Goal: Information Seeking & Learning: Learn about a topic

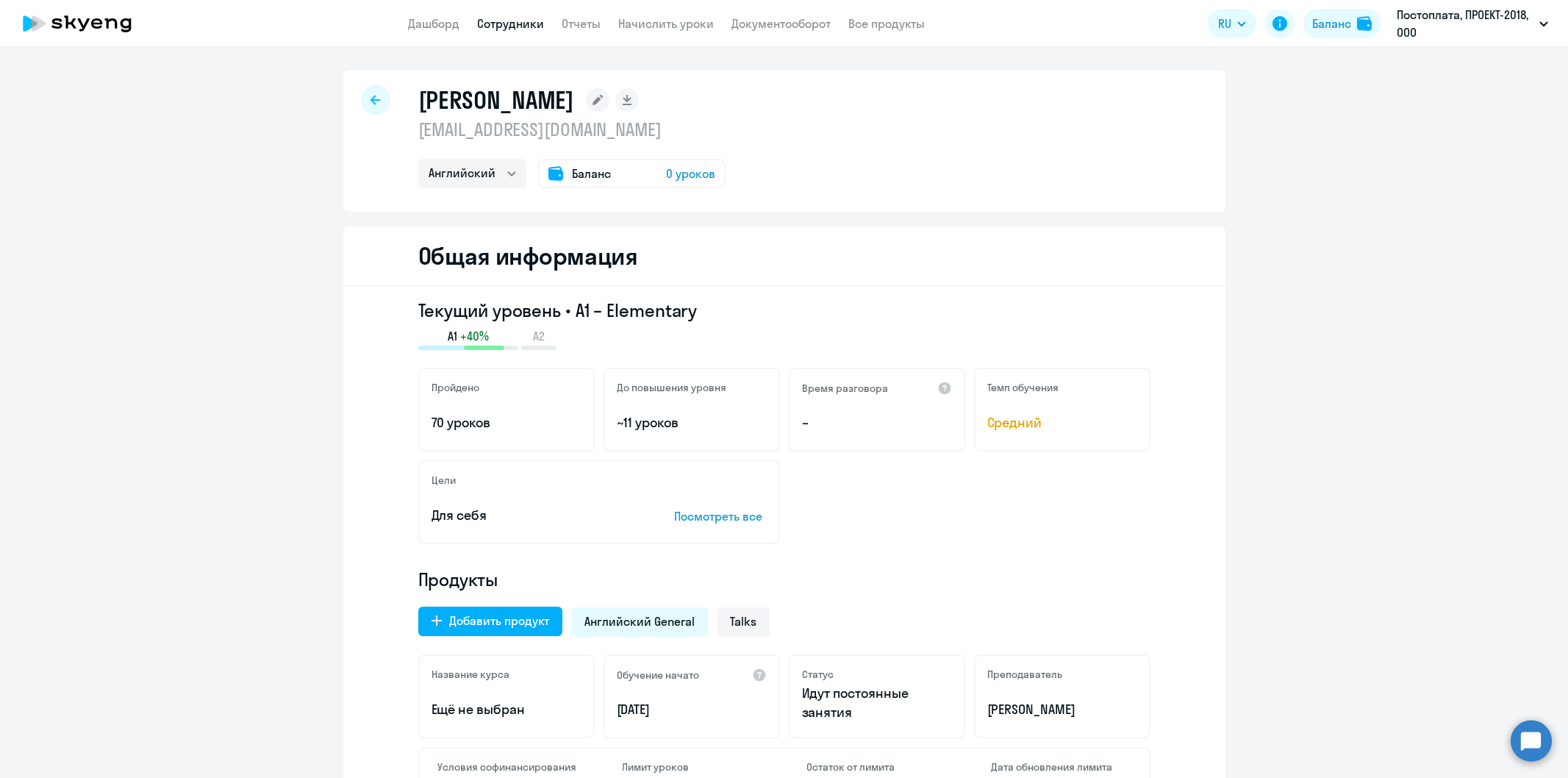
select select "english"
click at [500, 24] on link "Сотрудники" at bounding box center [510, 23] width 67 height 14
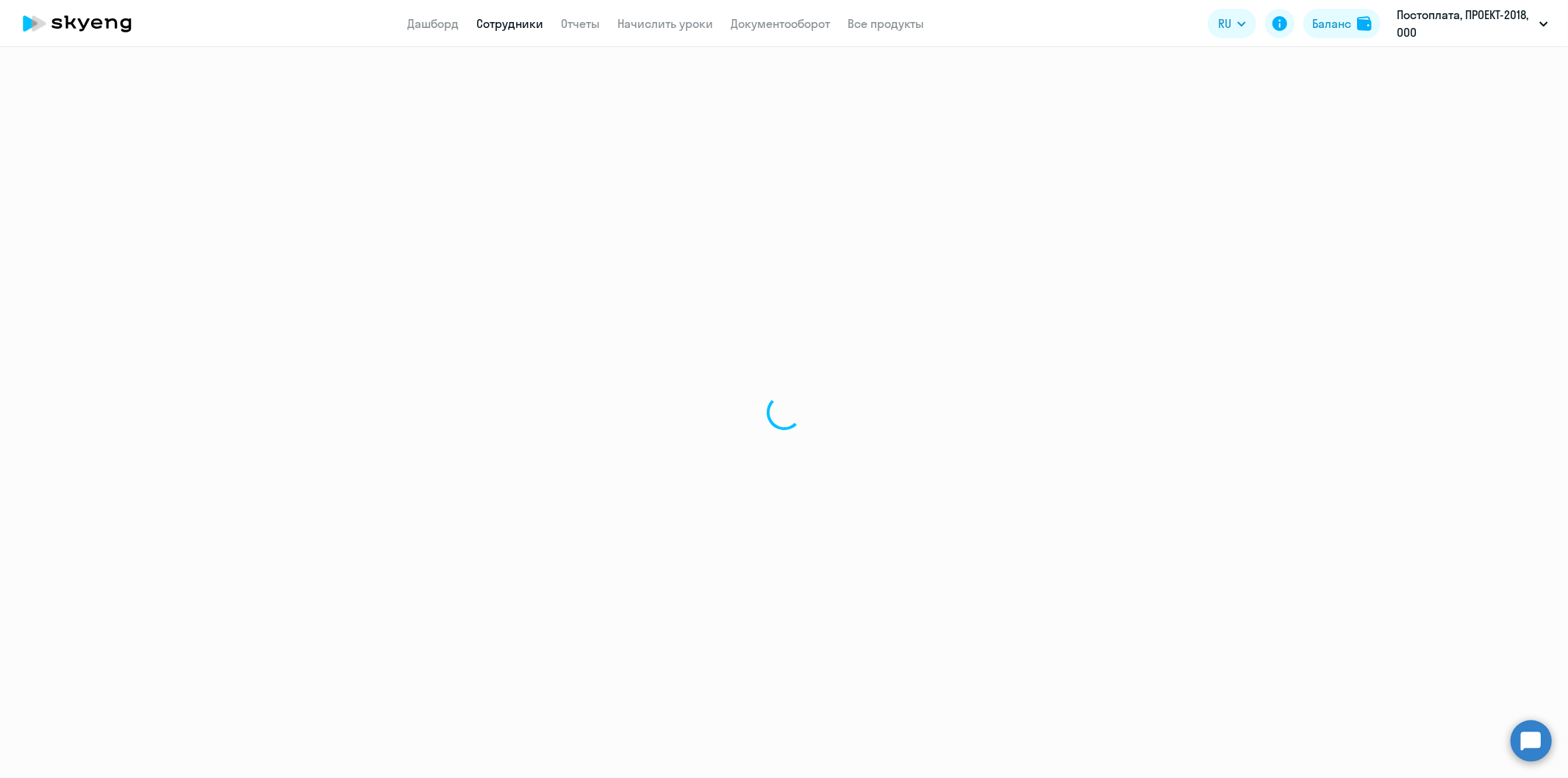
select select "30"
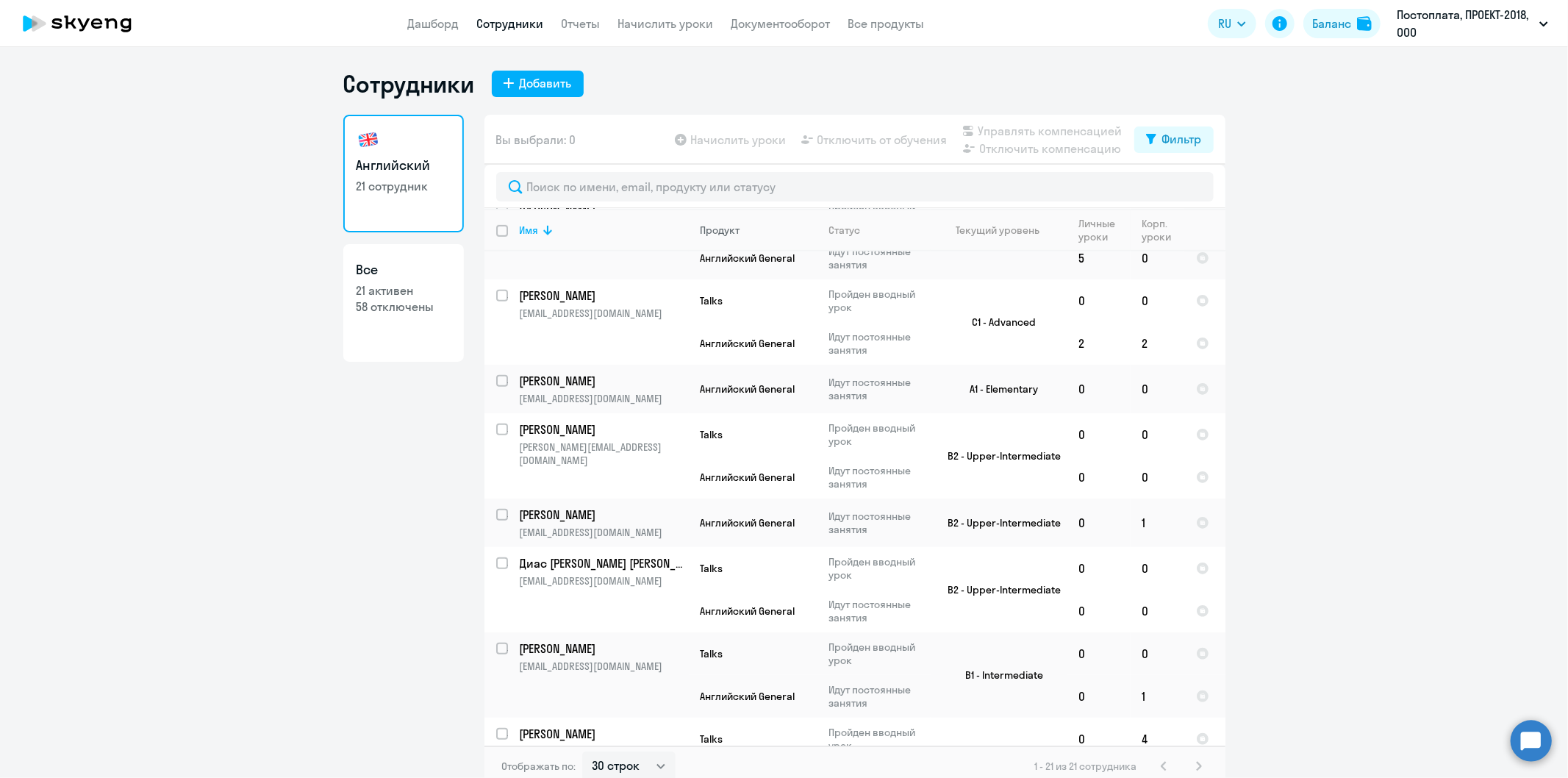
scroll to position [665, 0]
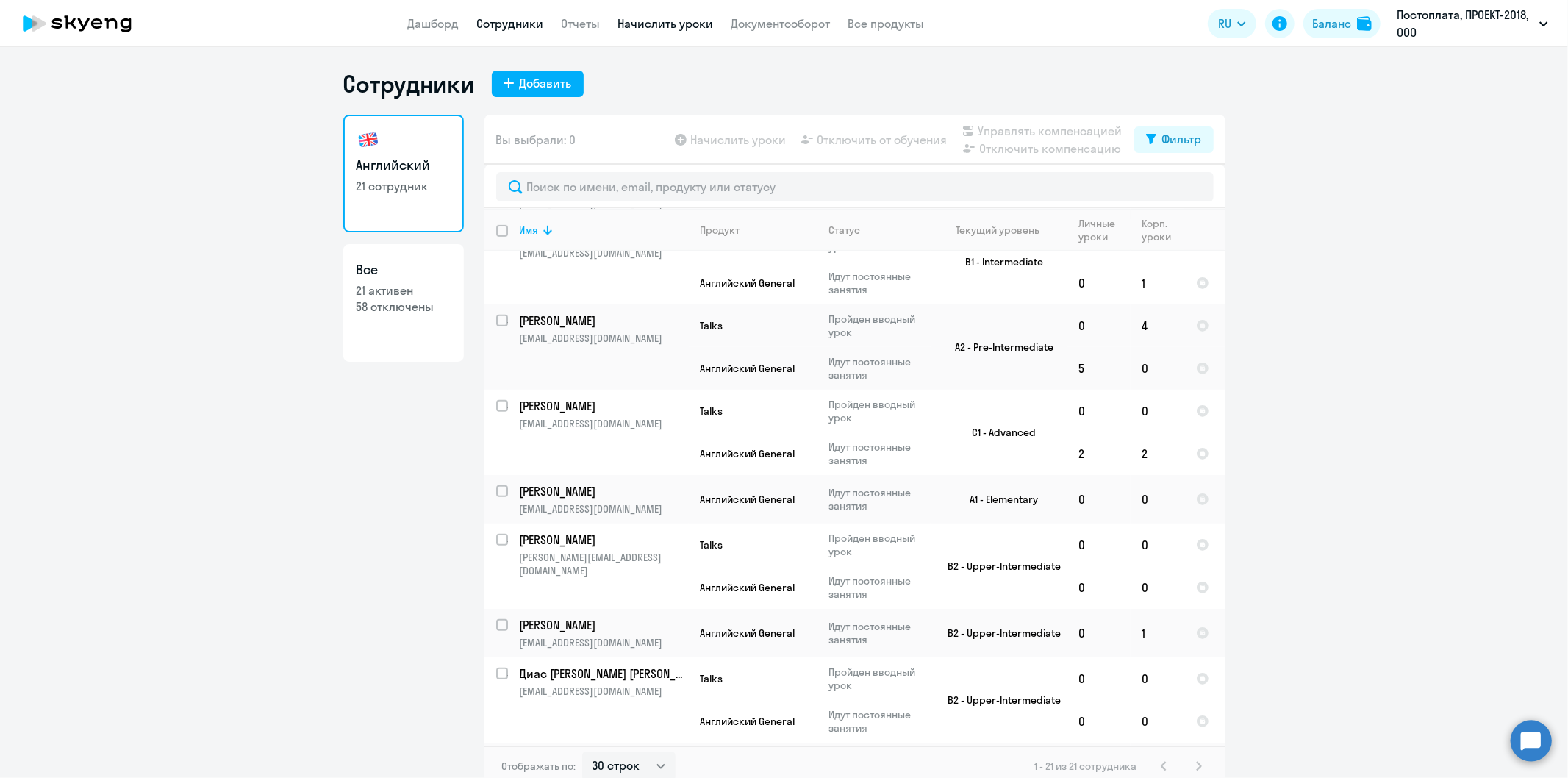
click at [640, 22] on link "Начислить уроки" at bounding box center [666, 23] width 96 height 14
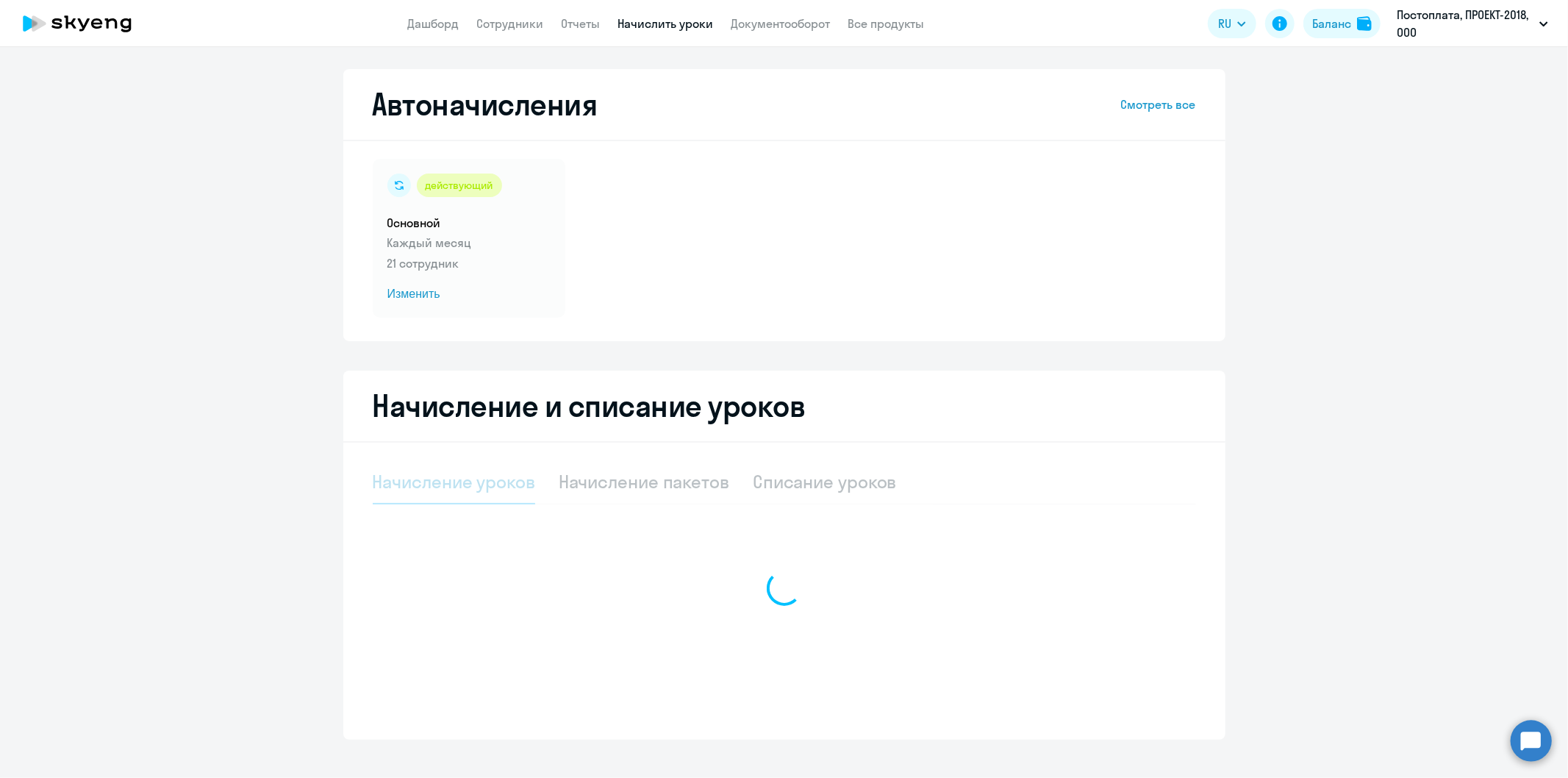
select select "10"
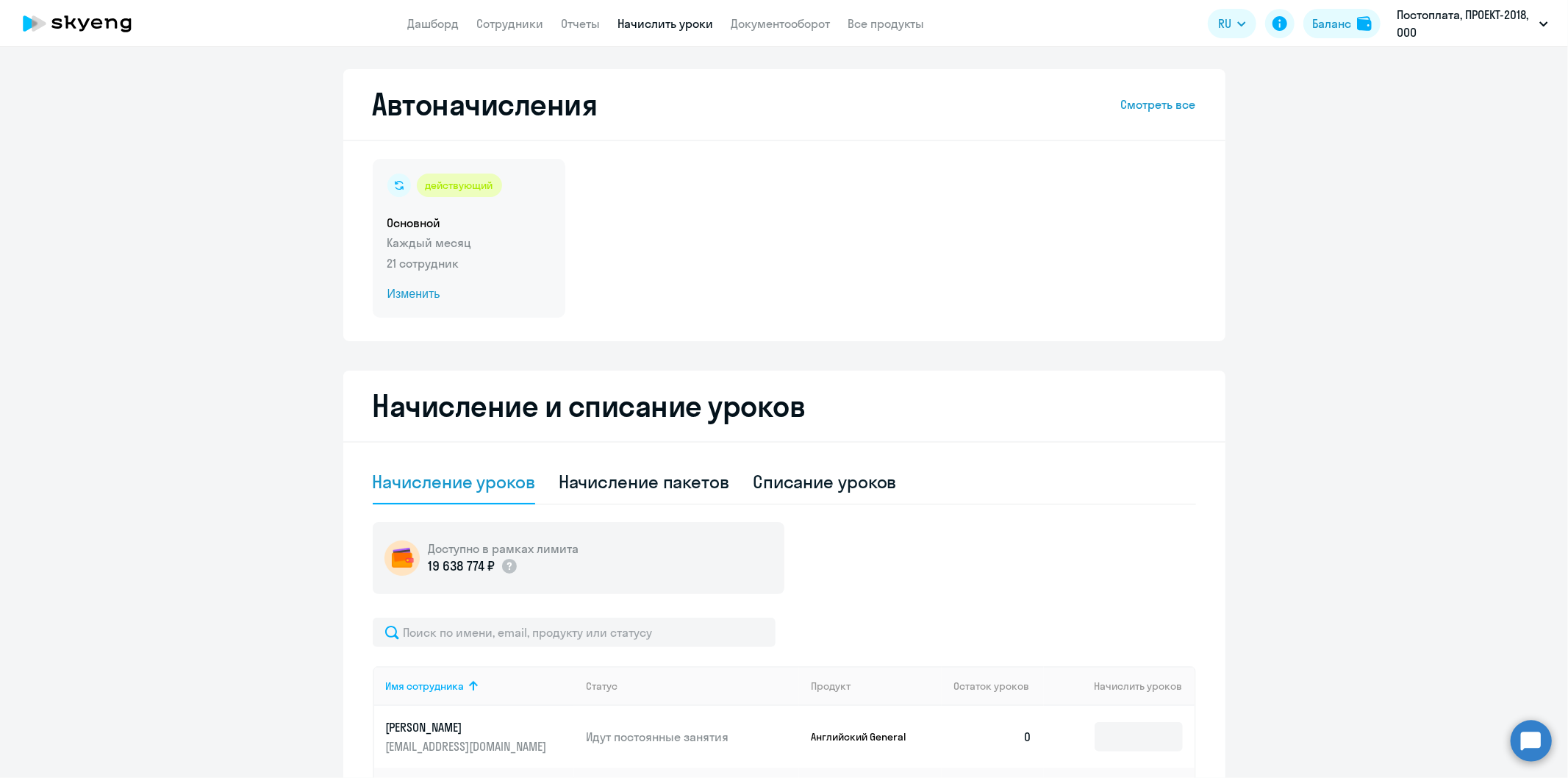
click at [412, 297] on span "Изменить" at bounding box center [469, 294] width 163 height 18
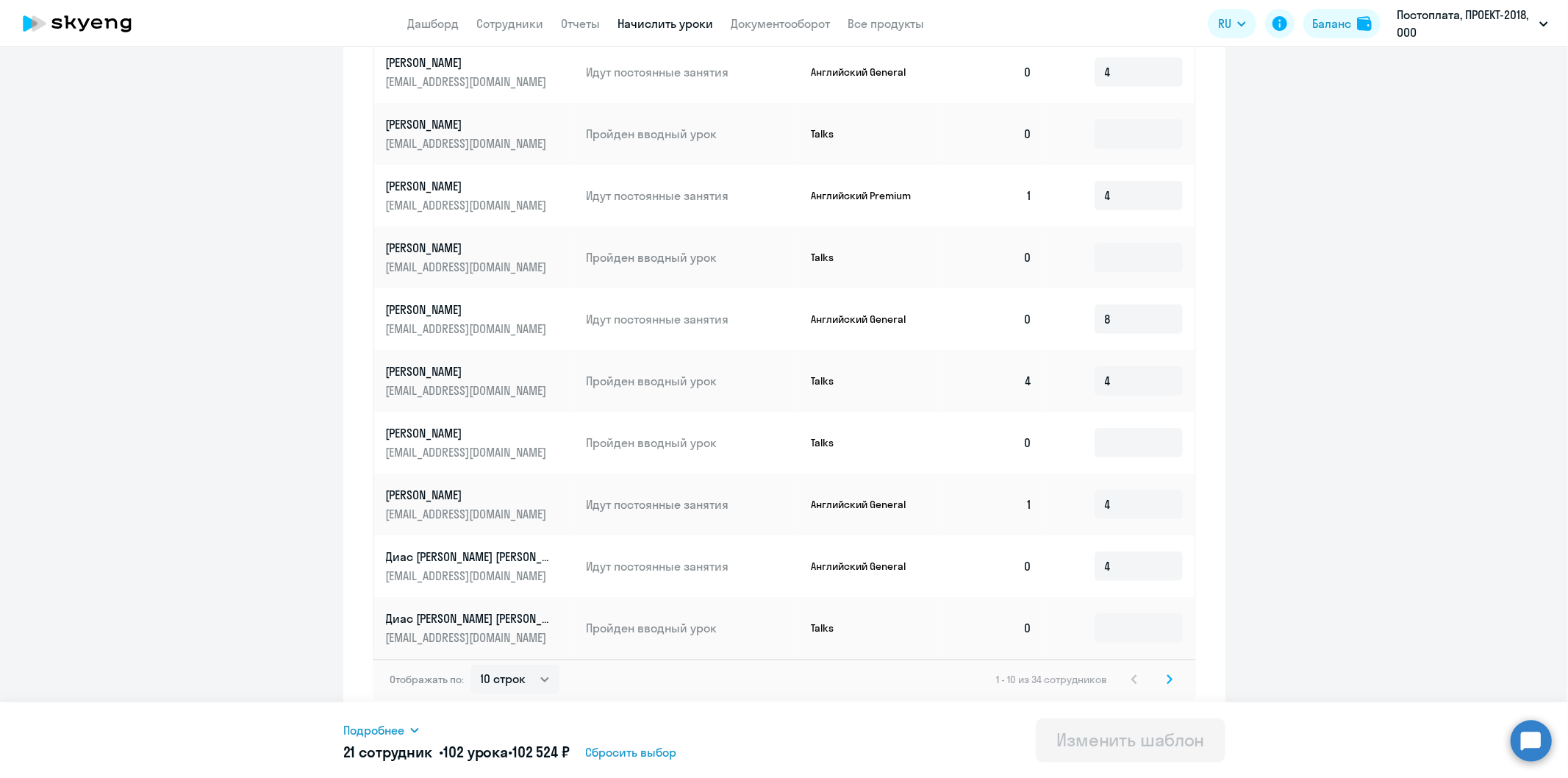
scroll to position [587, 0]
click at [542, 680] on select "10 строк 30 строк 50 строк" at bounding box center [515, 676] width 89 height 29
click at [471, 662] on select "10 строк 30 строк 50 строк" at bounding box center [515, 676] width 89 height 29
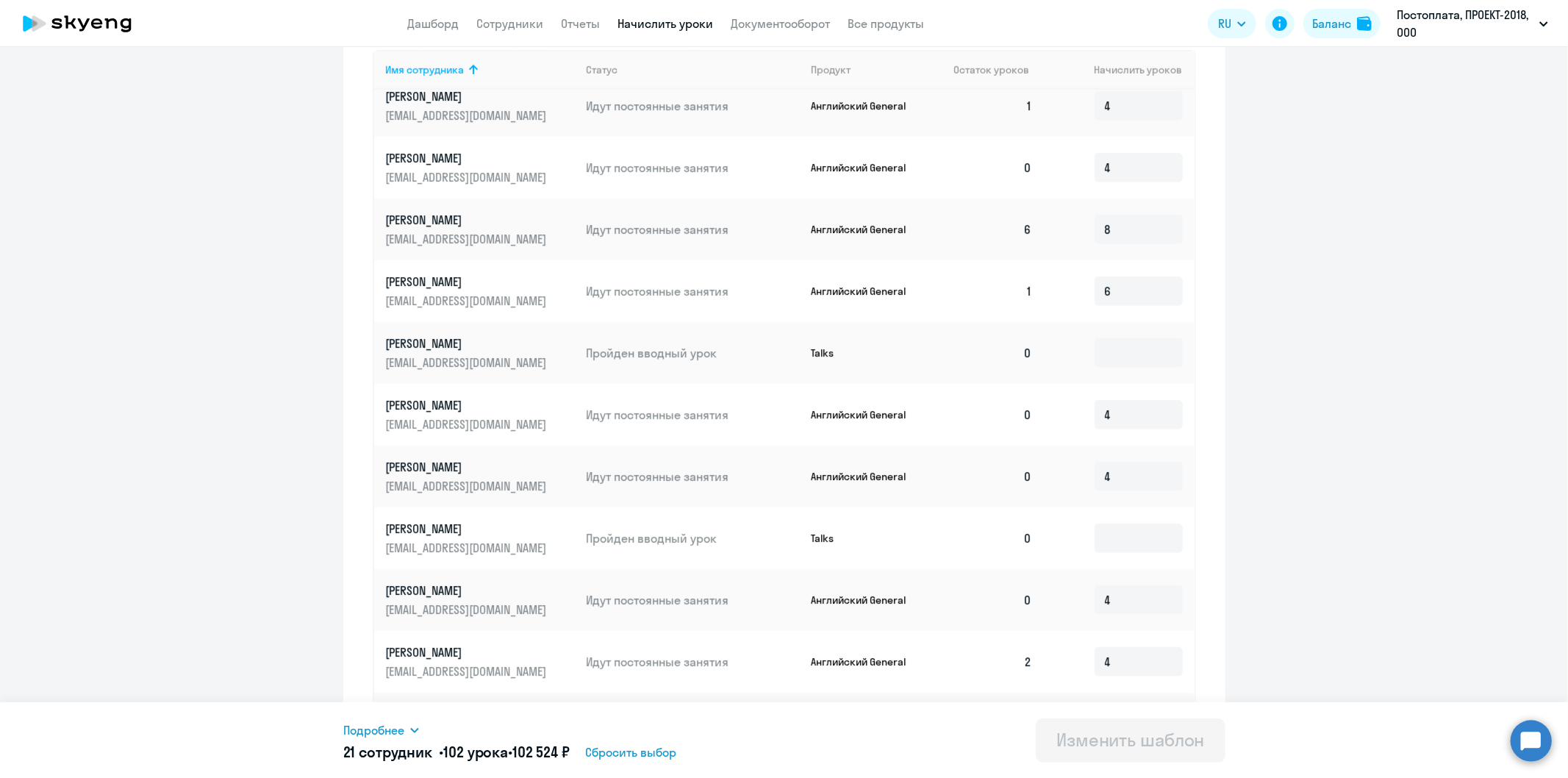
scroll to position [600, 0]
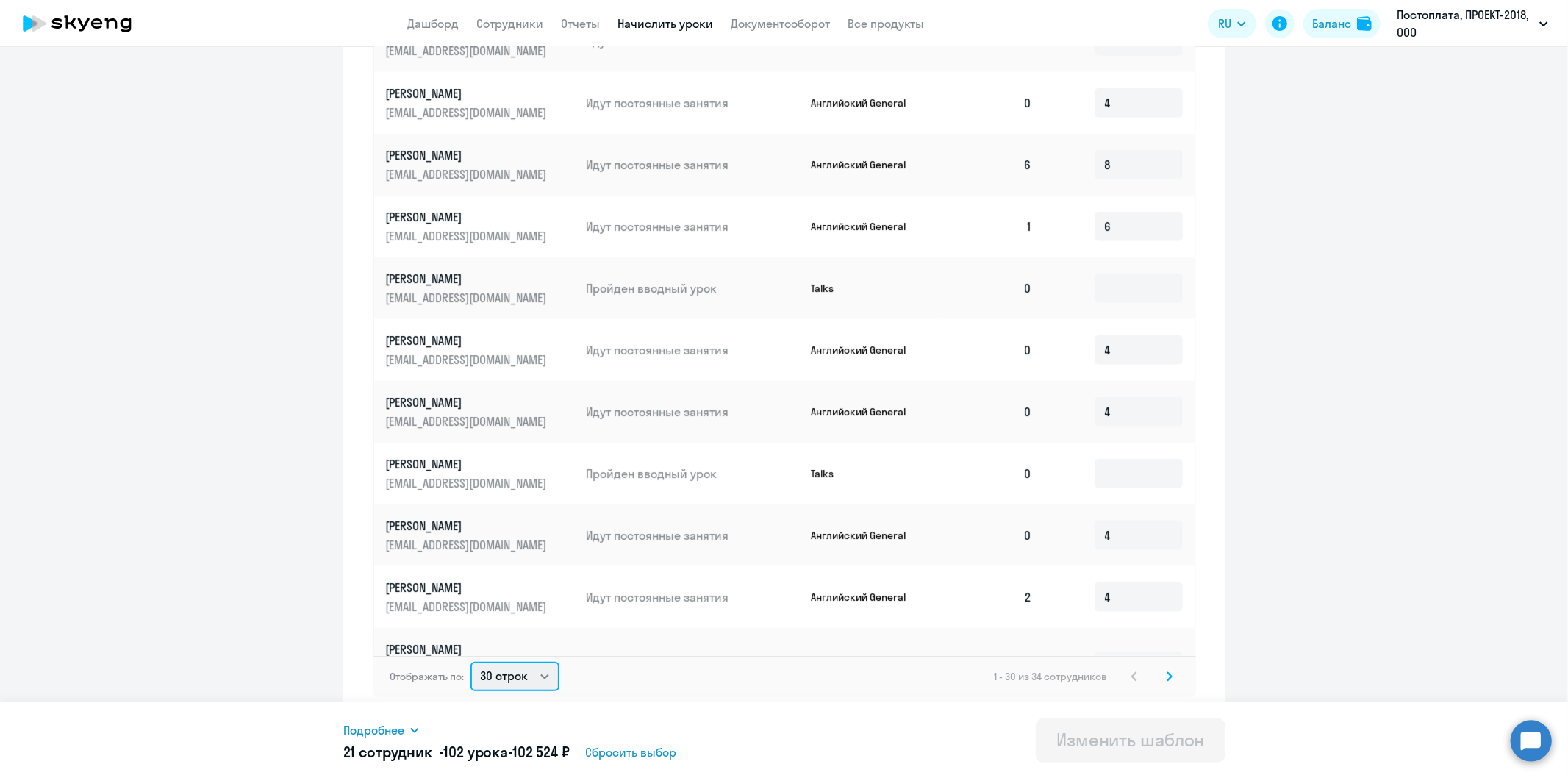
click at [538, 676] on select "10 строк 30 строк 50 строк" at bounding box center [515, 676] width 89 height 29
select select "50"
click at [471, 662] on select "10 строк 30 строк 50 строк" at bounding box center [515, 676] width 89 height 29
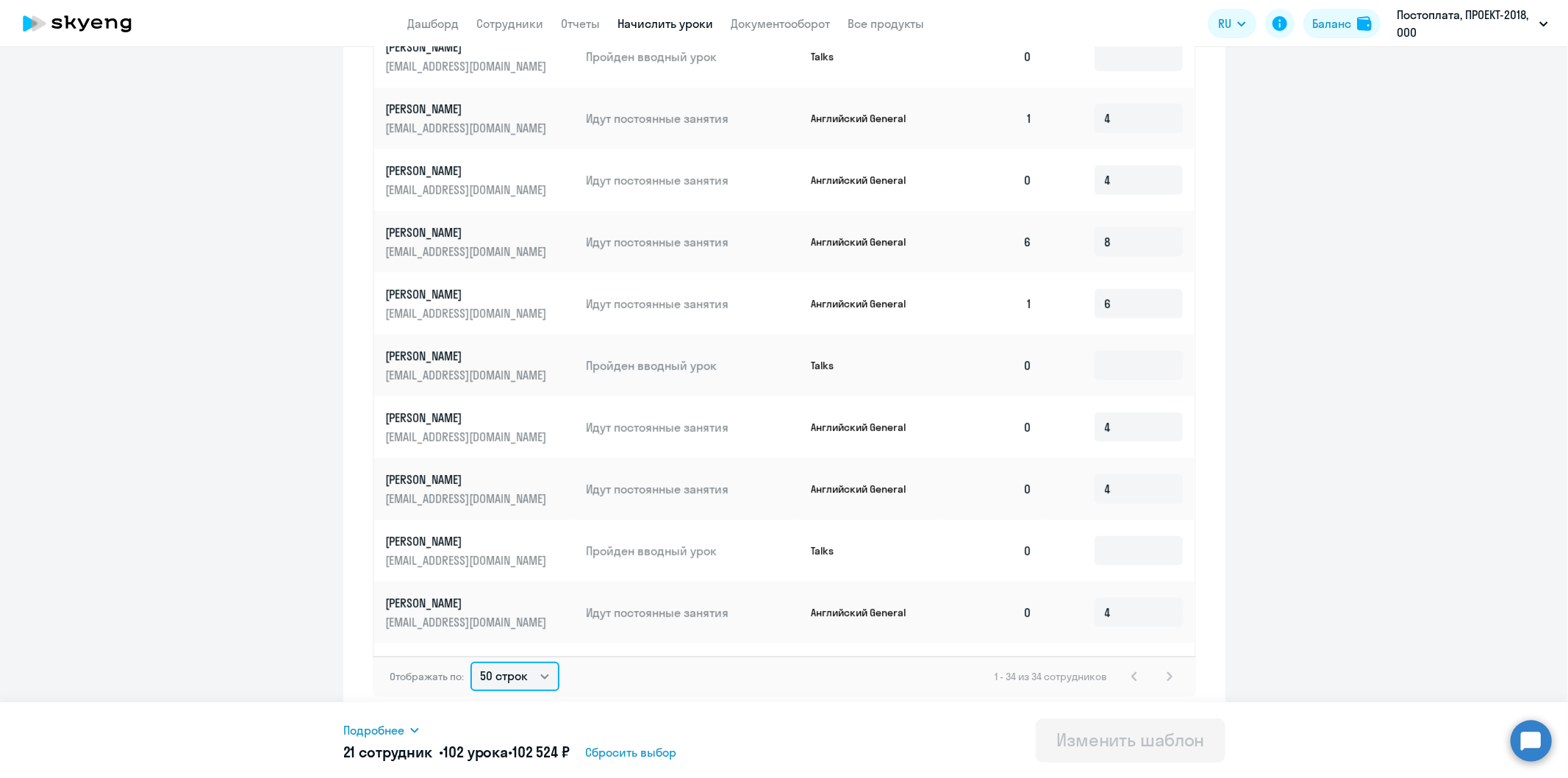
scroll to position [1468, 0]
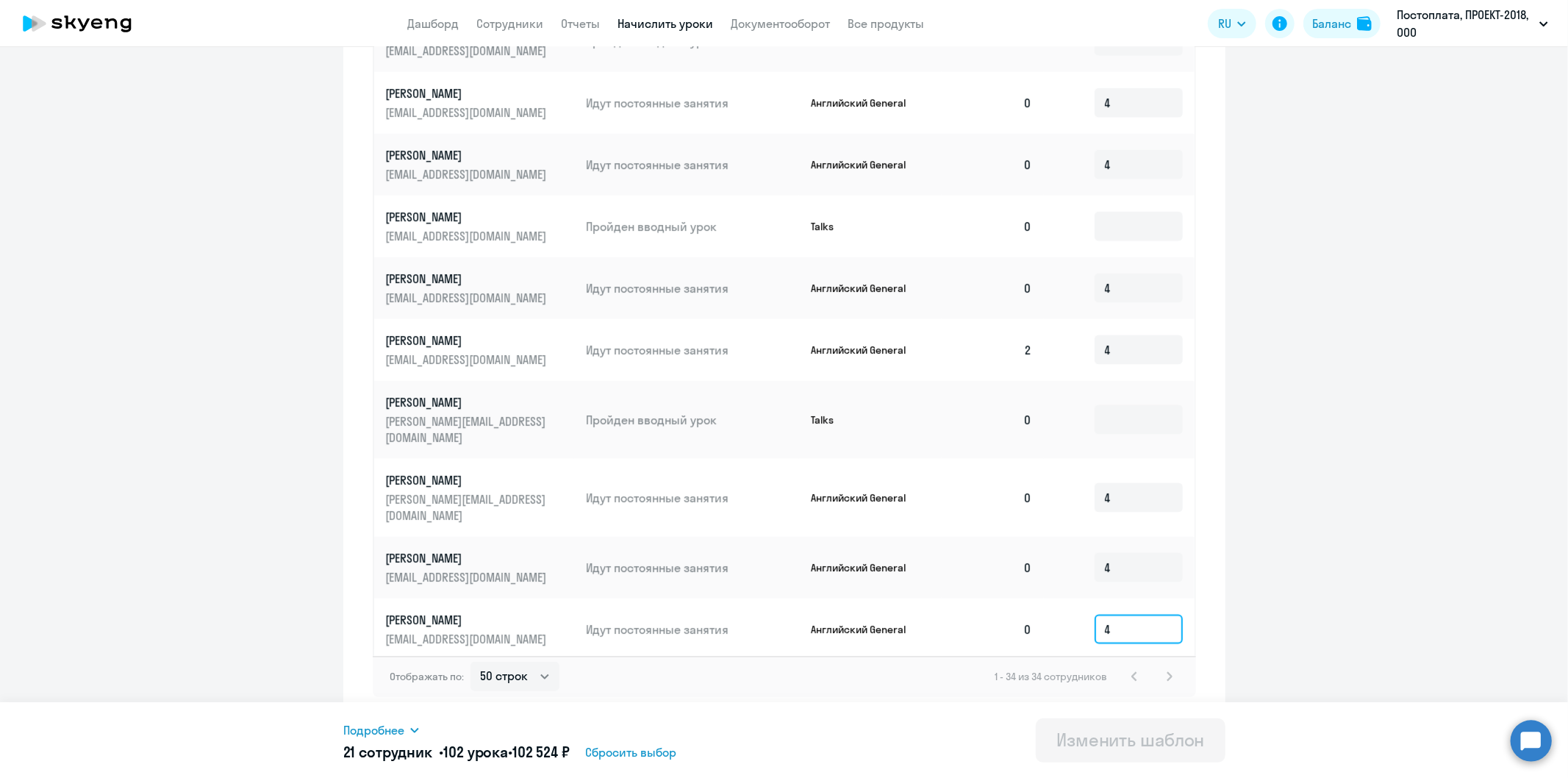
click at [1111, 615] on input "4" at bounding box center [1139, 629] width 88 height 29
type input "0"
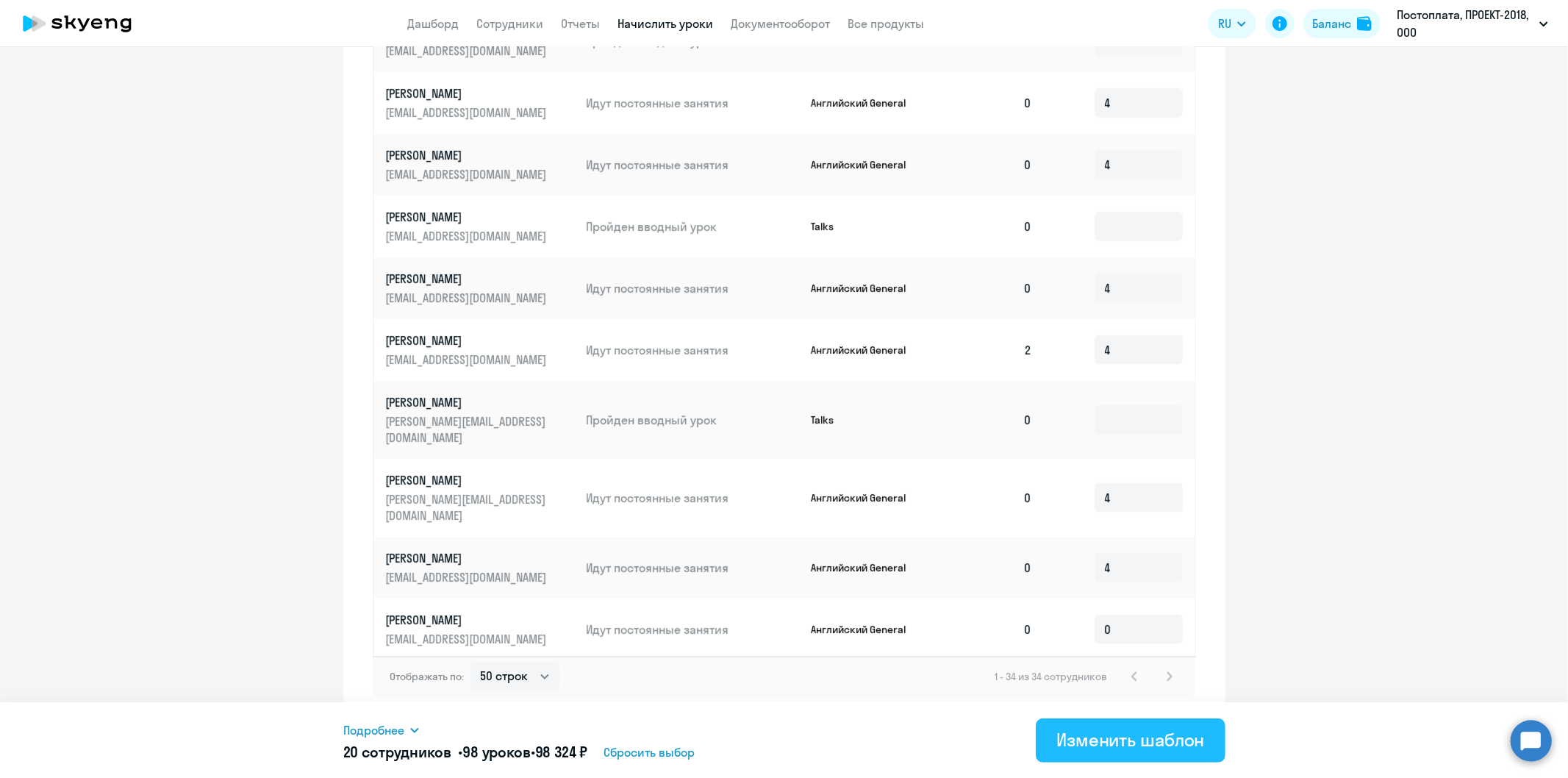
click at [1107, 733] on div "Изменить шаблон" at bounding box center [1131, 740] width 148 height 24
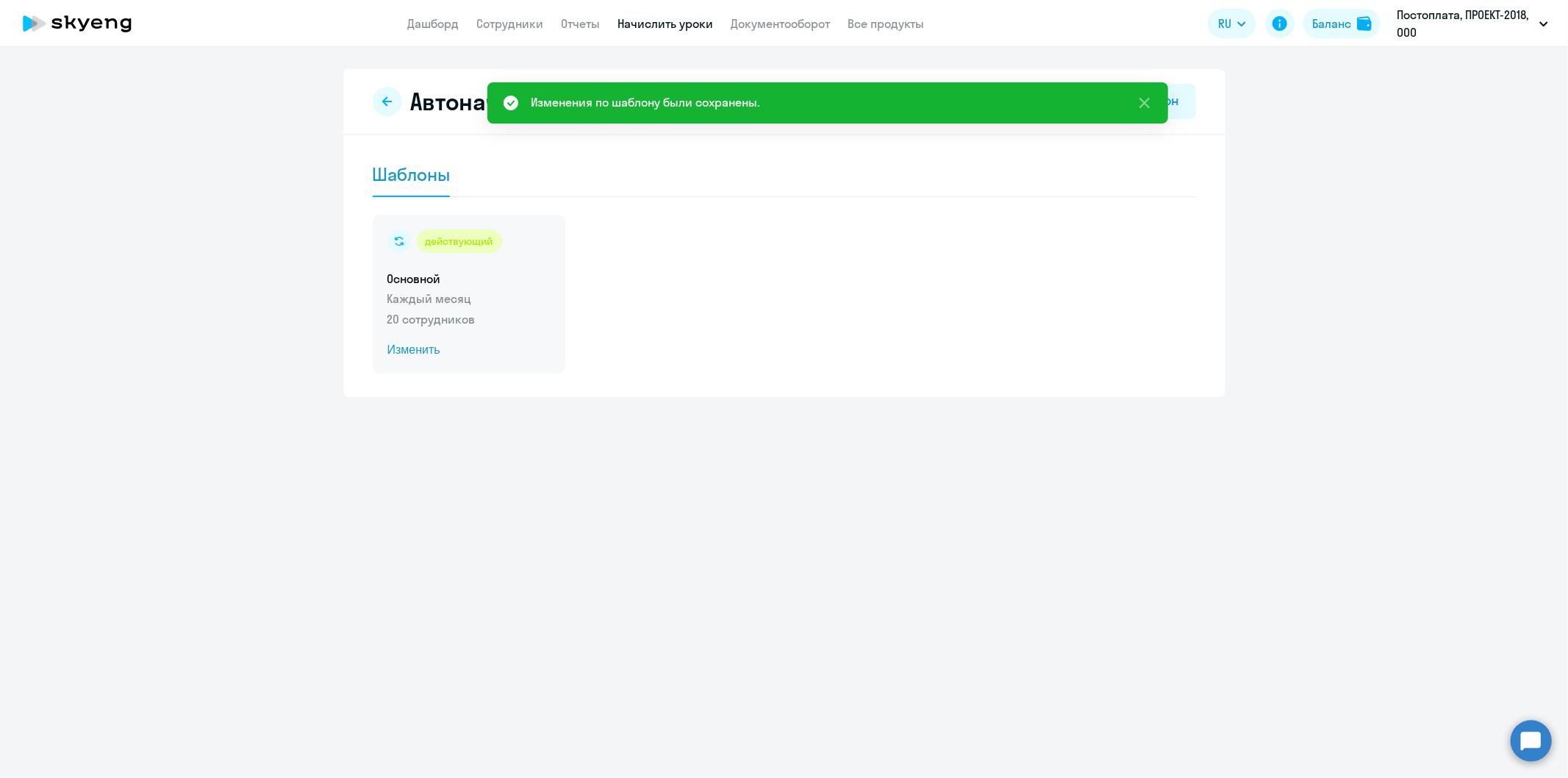
click at [441, 307] on p "Каждый месяц" at bounding box center [469, 299] width 163 height 18
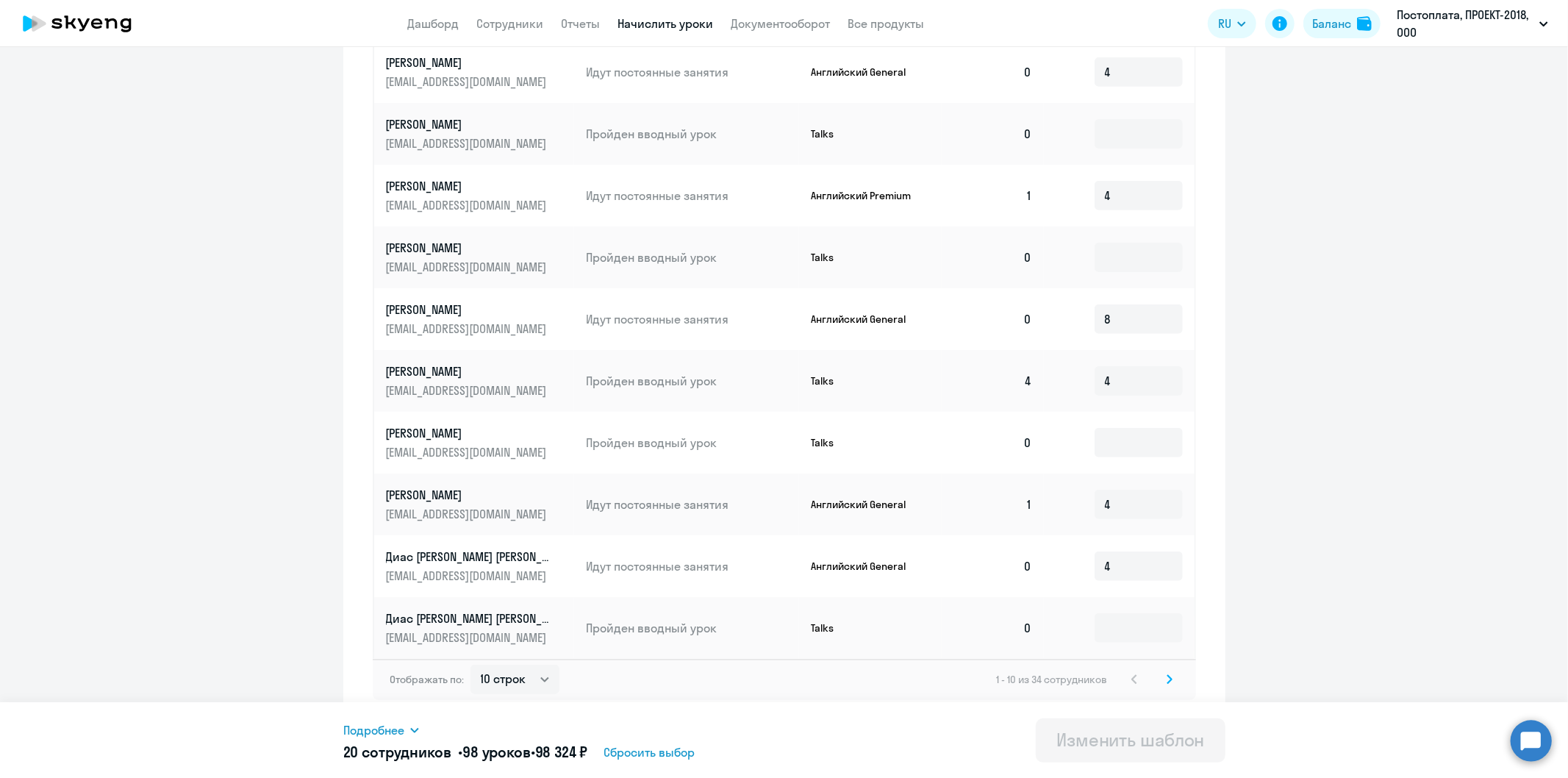
scroll to position [587, 0]
click at [534, 676] on select "10 строк 30 строк 50 строк" at bounding box center [515, 676] width 89 height 29
select select "50"
click at [471, 662] on select "10 строк 30 строк 50 строк" at bounding box center [515, 676] width 89 height 29
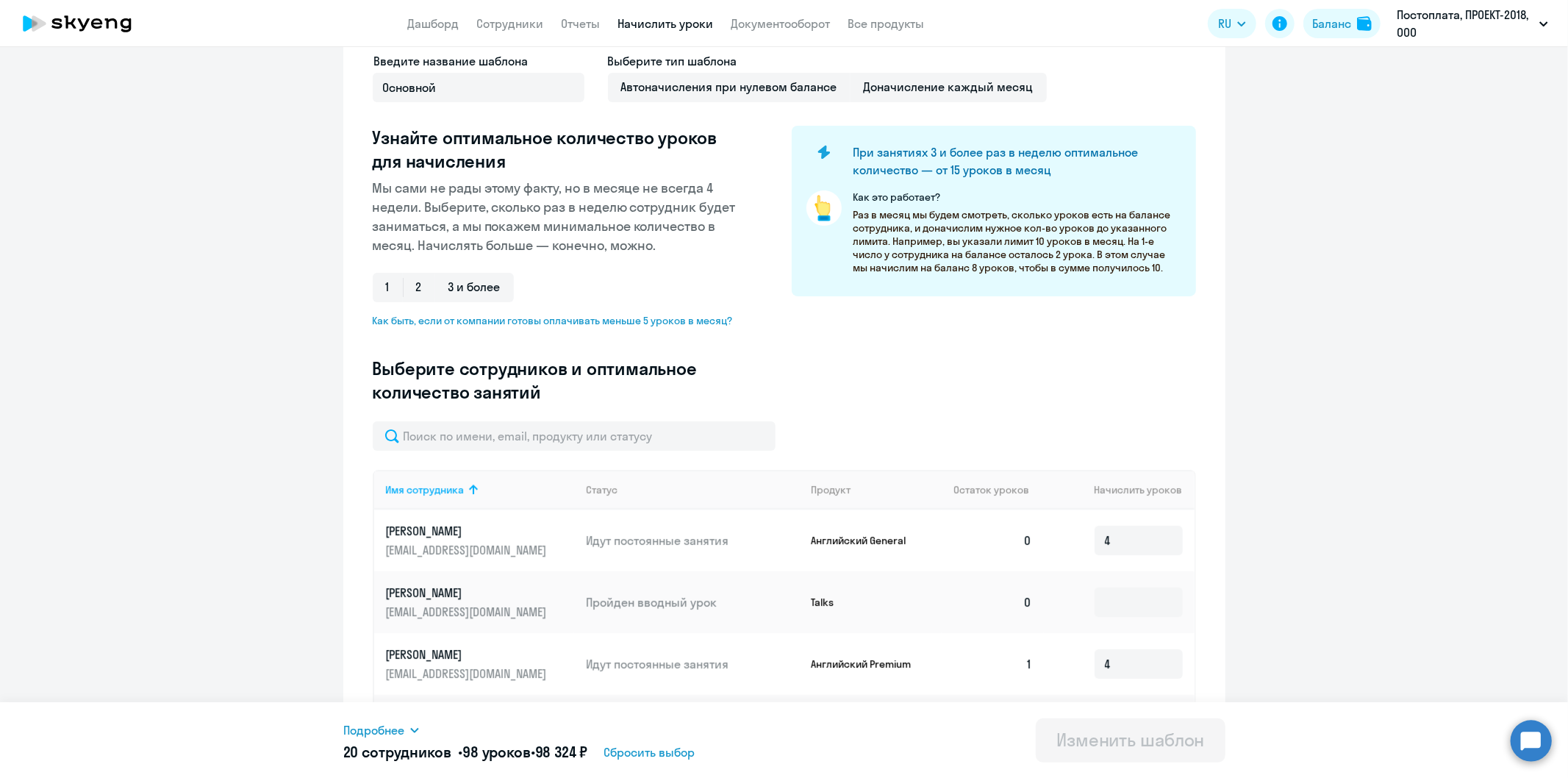
scroll to position [0, 0]
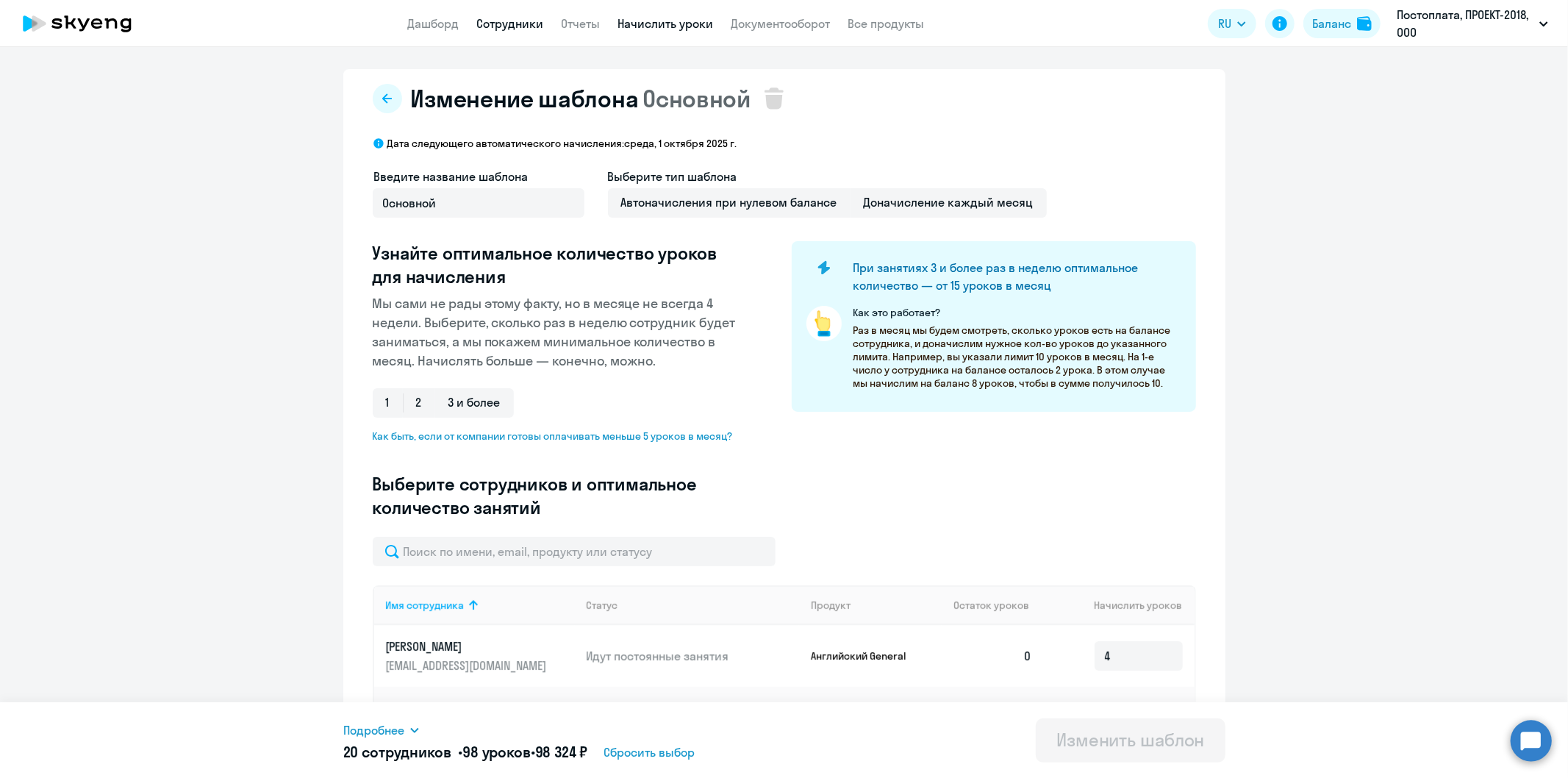
click at [527, 25] on link "Сотрудники" at bounding box center [510, 23] width 67 height 14
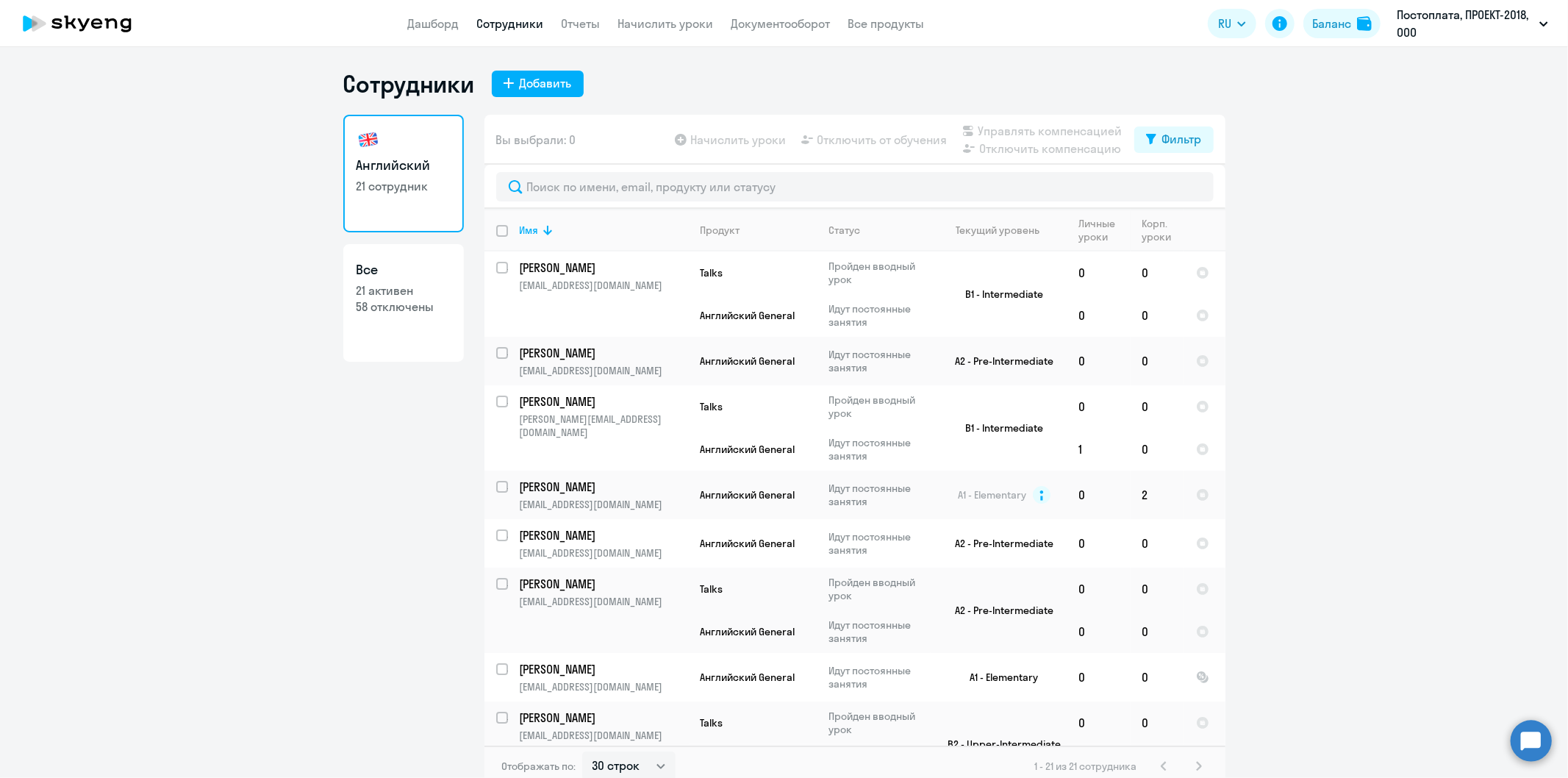
click at [525, 23] on link "Сотрудники" at bounding box center [510, 23] width 67 height 14
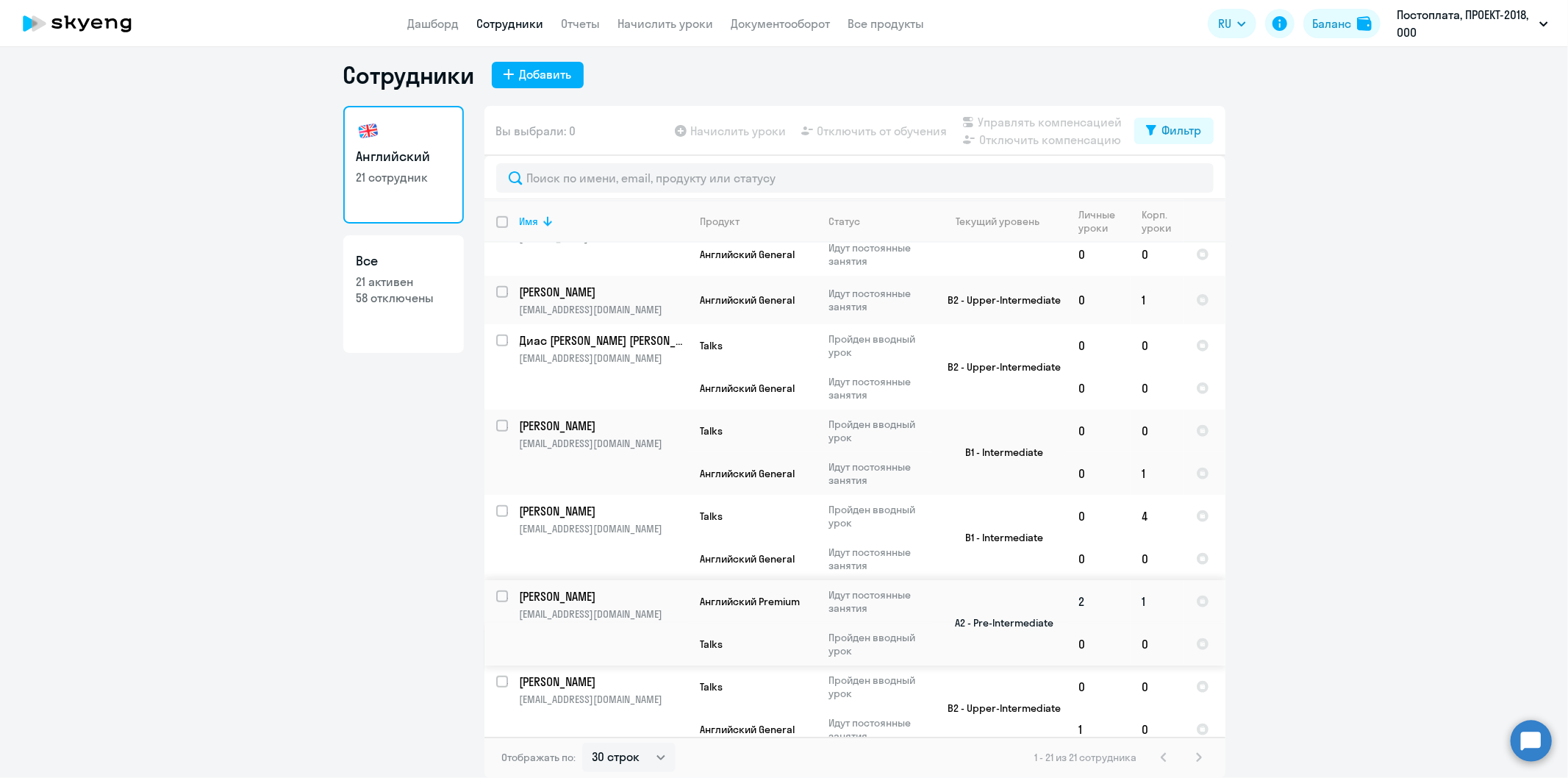
scroll to position [991, 0]
click at [646, 750] on select "30 строк 50 строк 100 строк" at bounding box center [628, 756] width 93 height 29
select select "50"
click at [582, 742] on select "30 строк 50 строк 100 строк" at bounding box center [628, 756] width 93 height 29
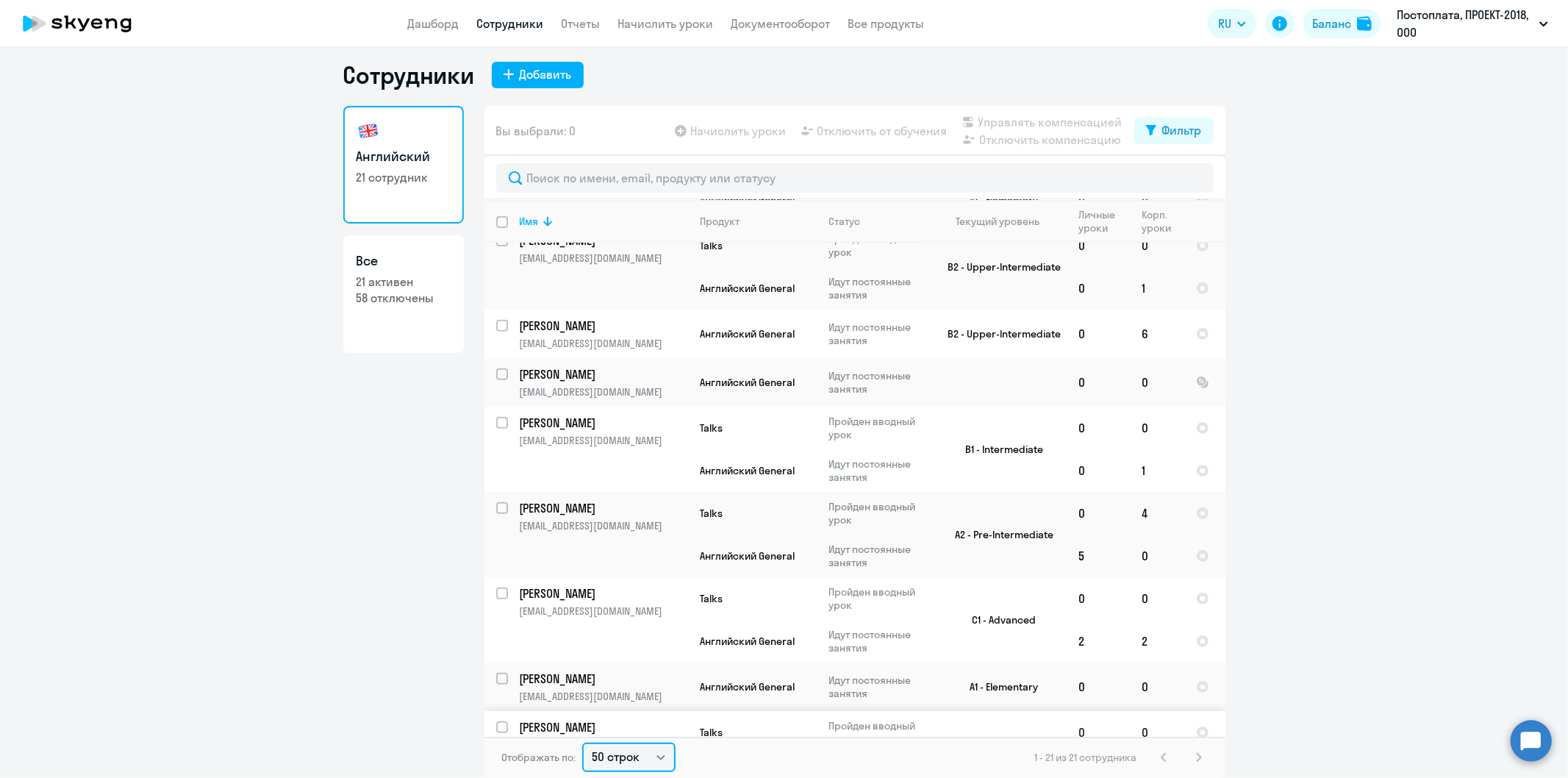
scroll to position [408, 0]
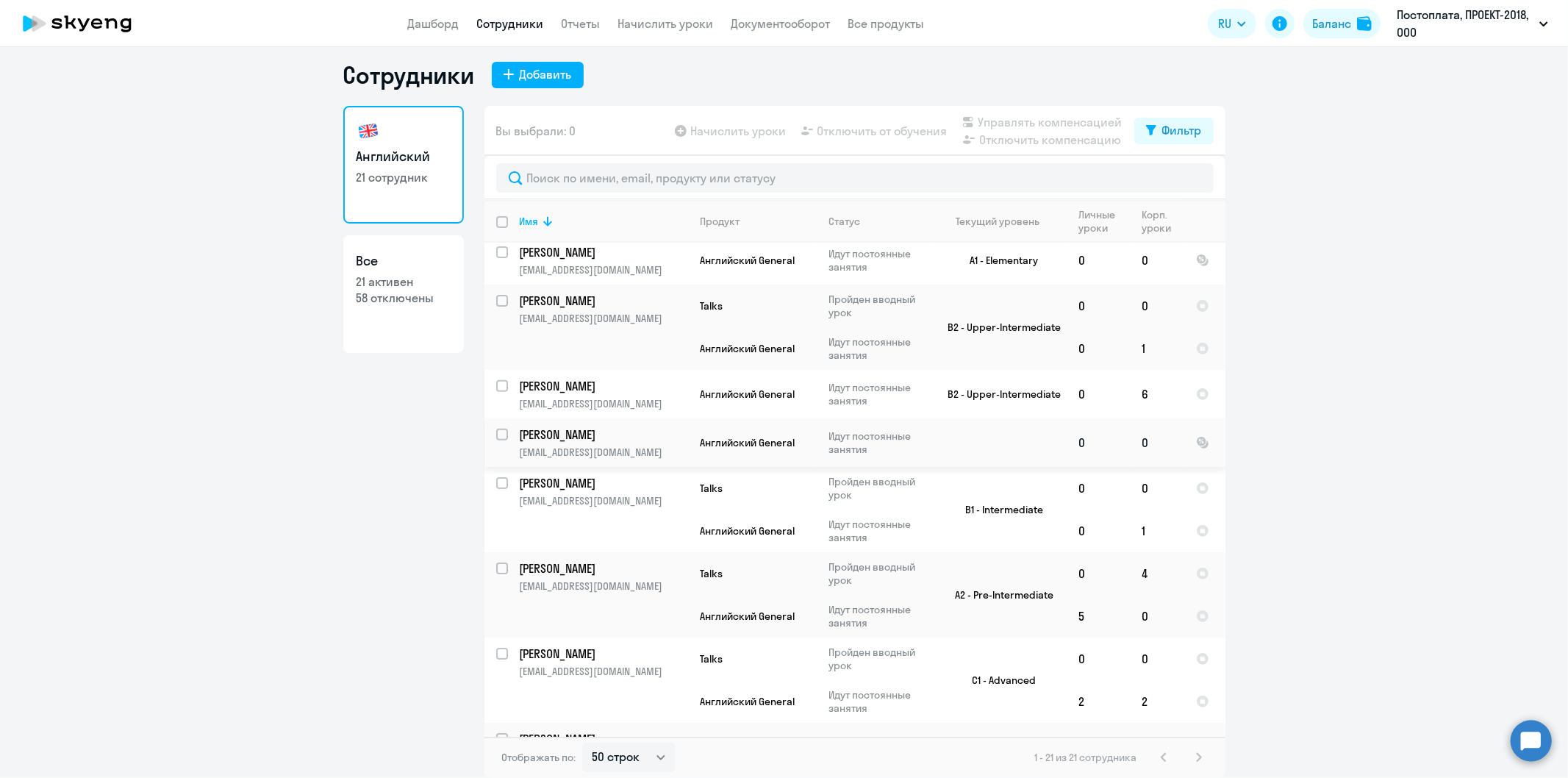
click at [623, 436] on p "[PERSON_NAME]" at bounding box center [603, 434] width 166 height 16
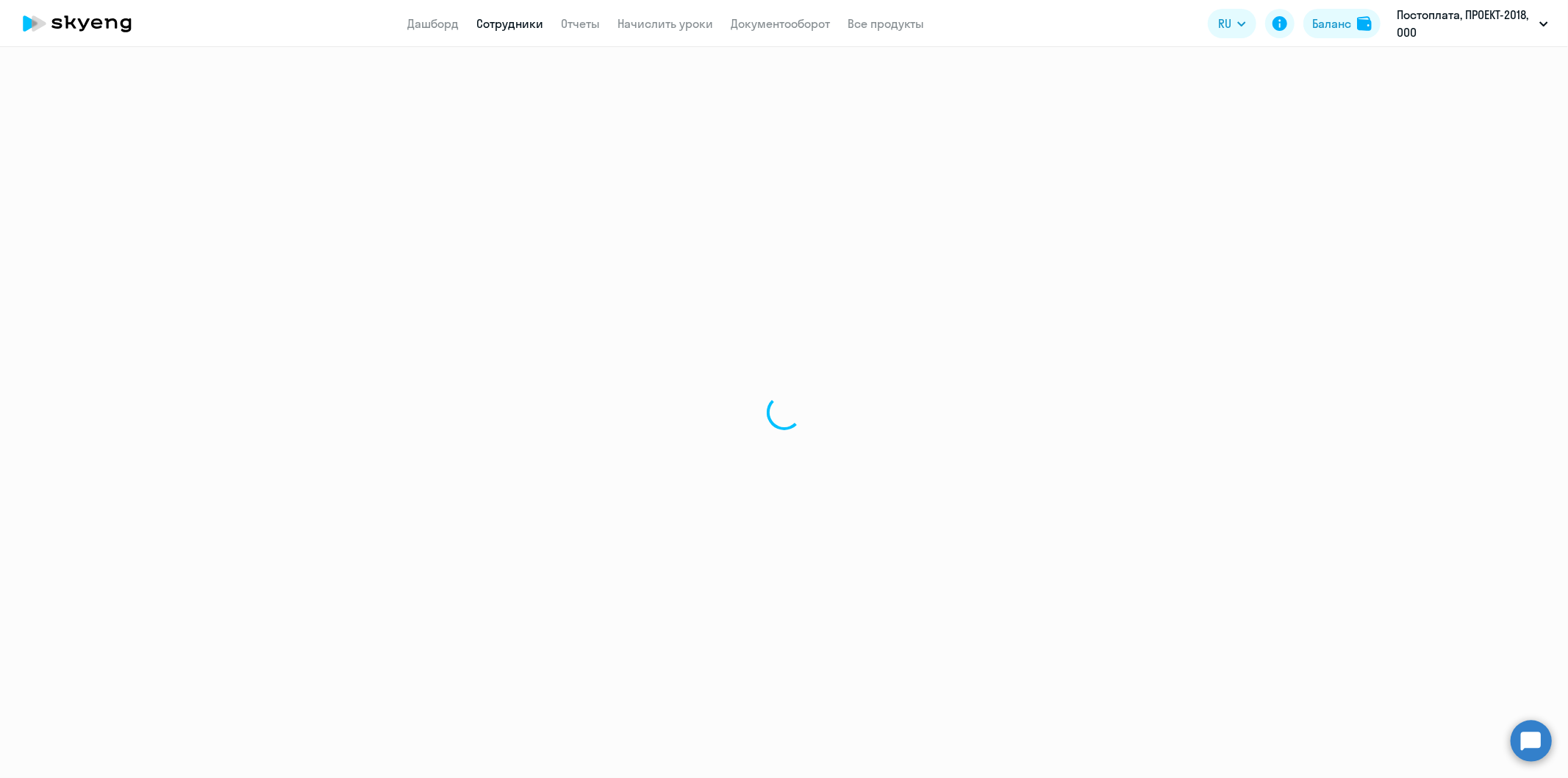
select select "english"
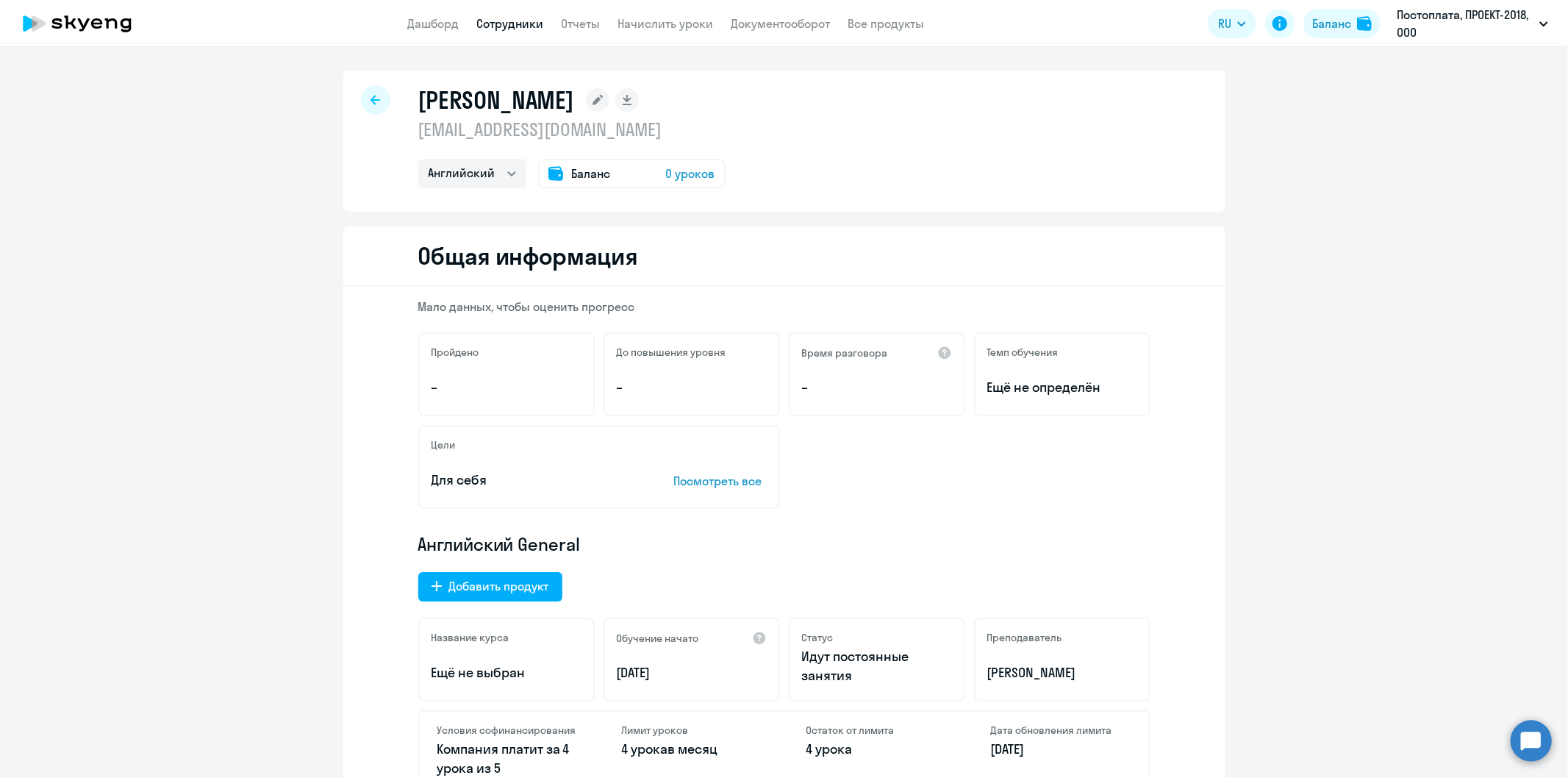
click at [675, 170] on span "0 уроков" at bounding box center [690, 174] width 49 height 18
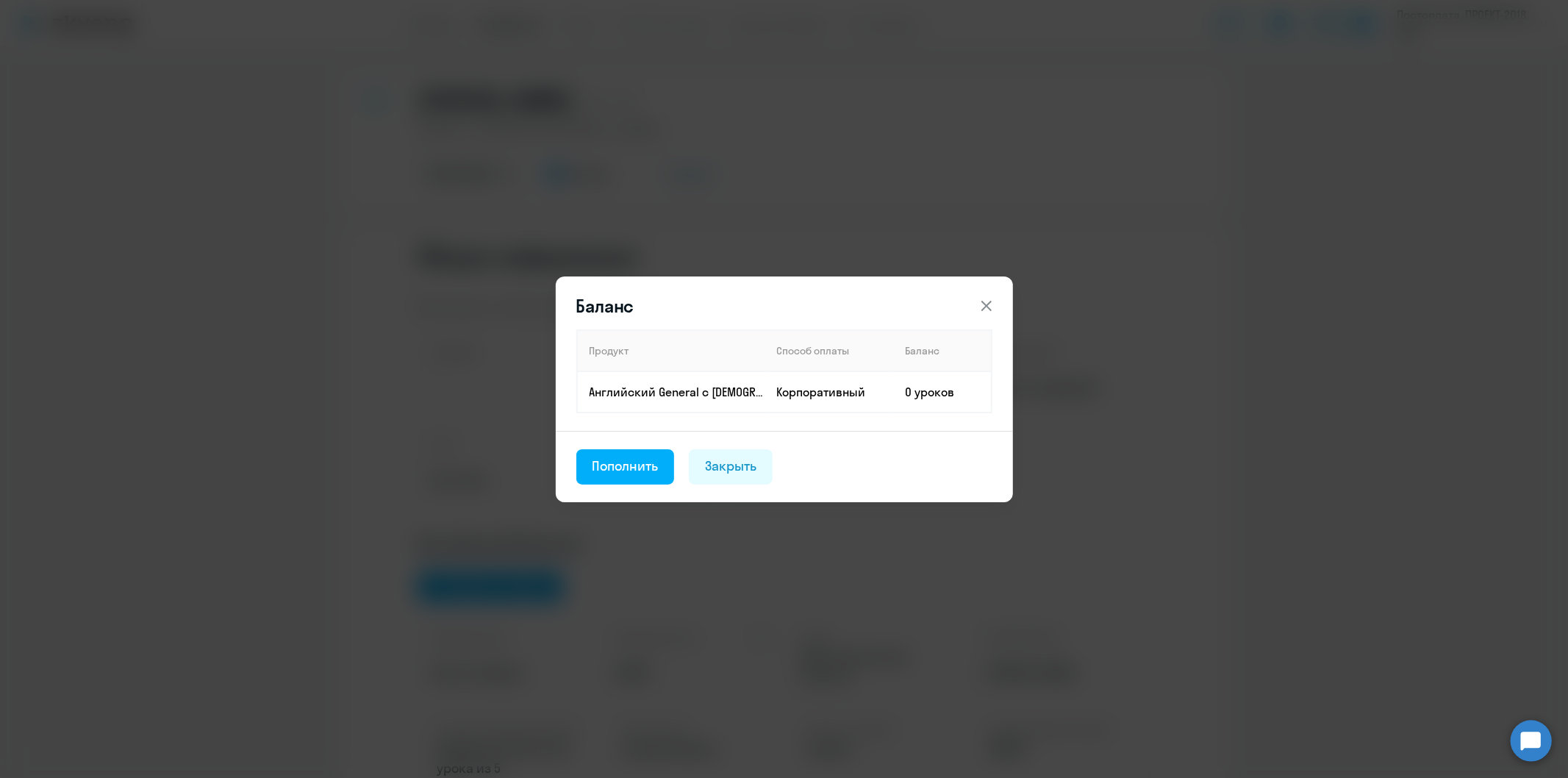
click at [983, 304] on icon at bounding box center [986, 305] width 10 height 10
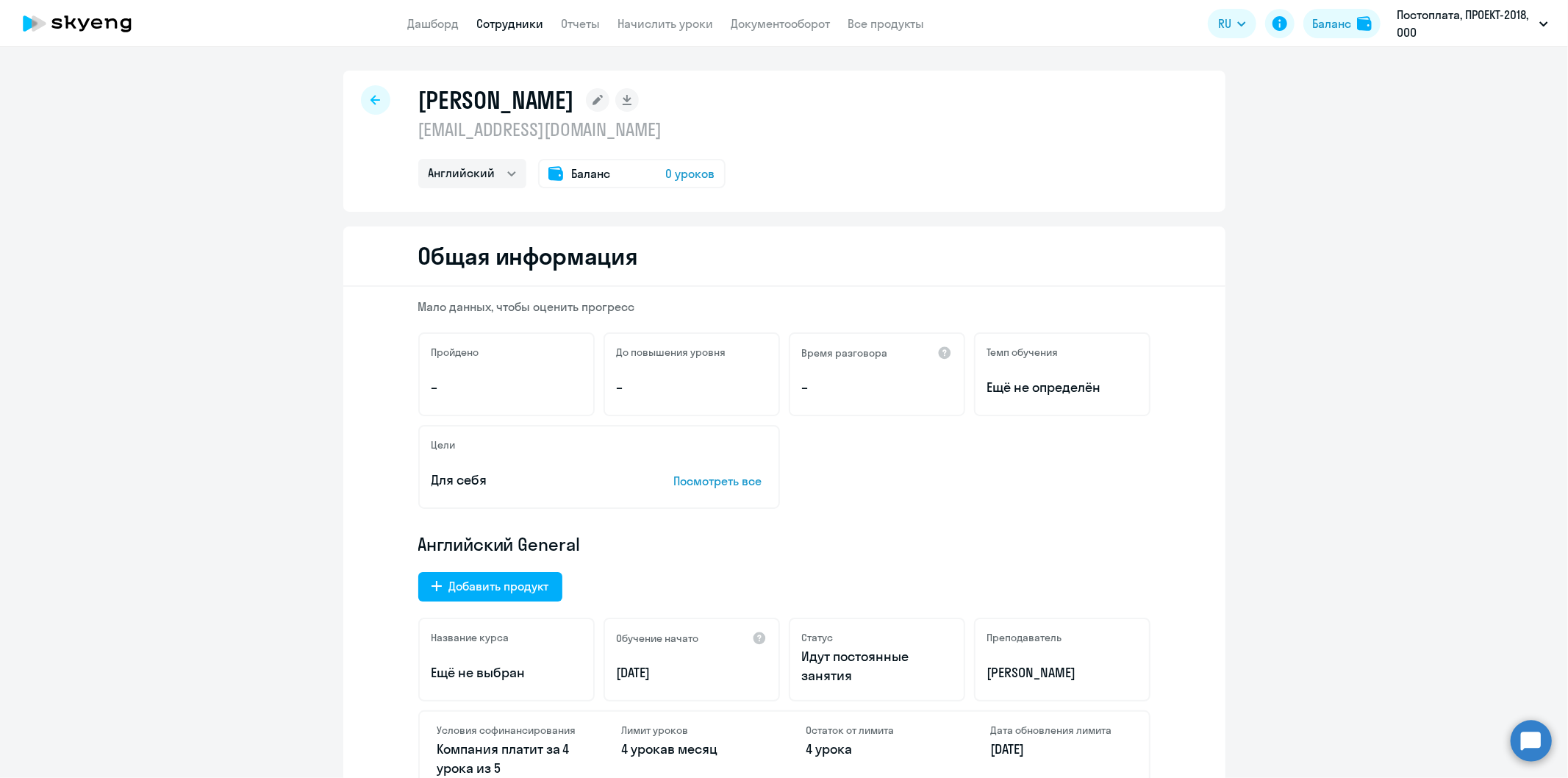
click at [518, 24] on link "Сотрудники" at bounding box center [510, 23] width 67 height 14
select select "30"
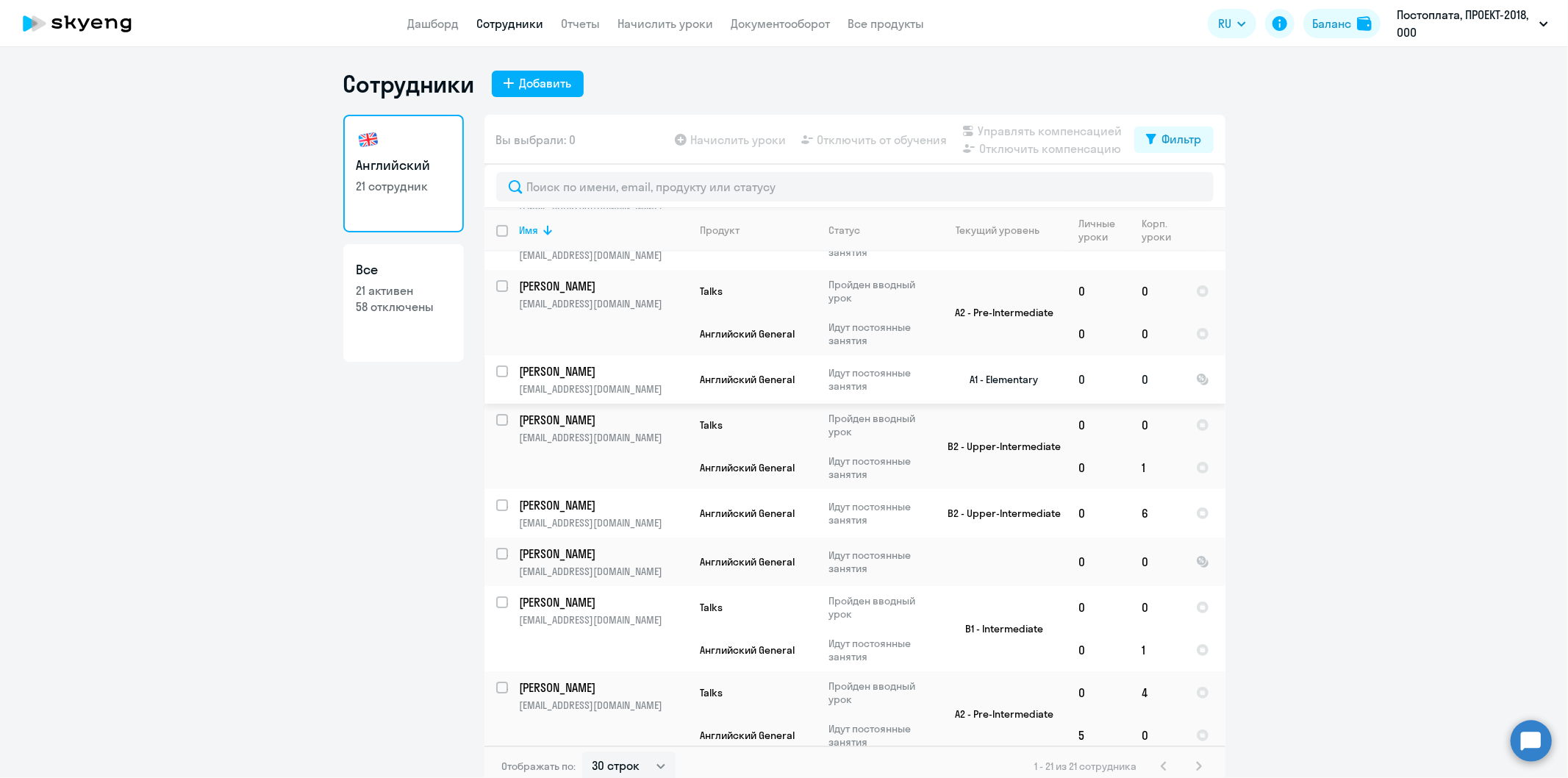
scroll to position [326, 0]
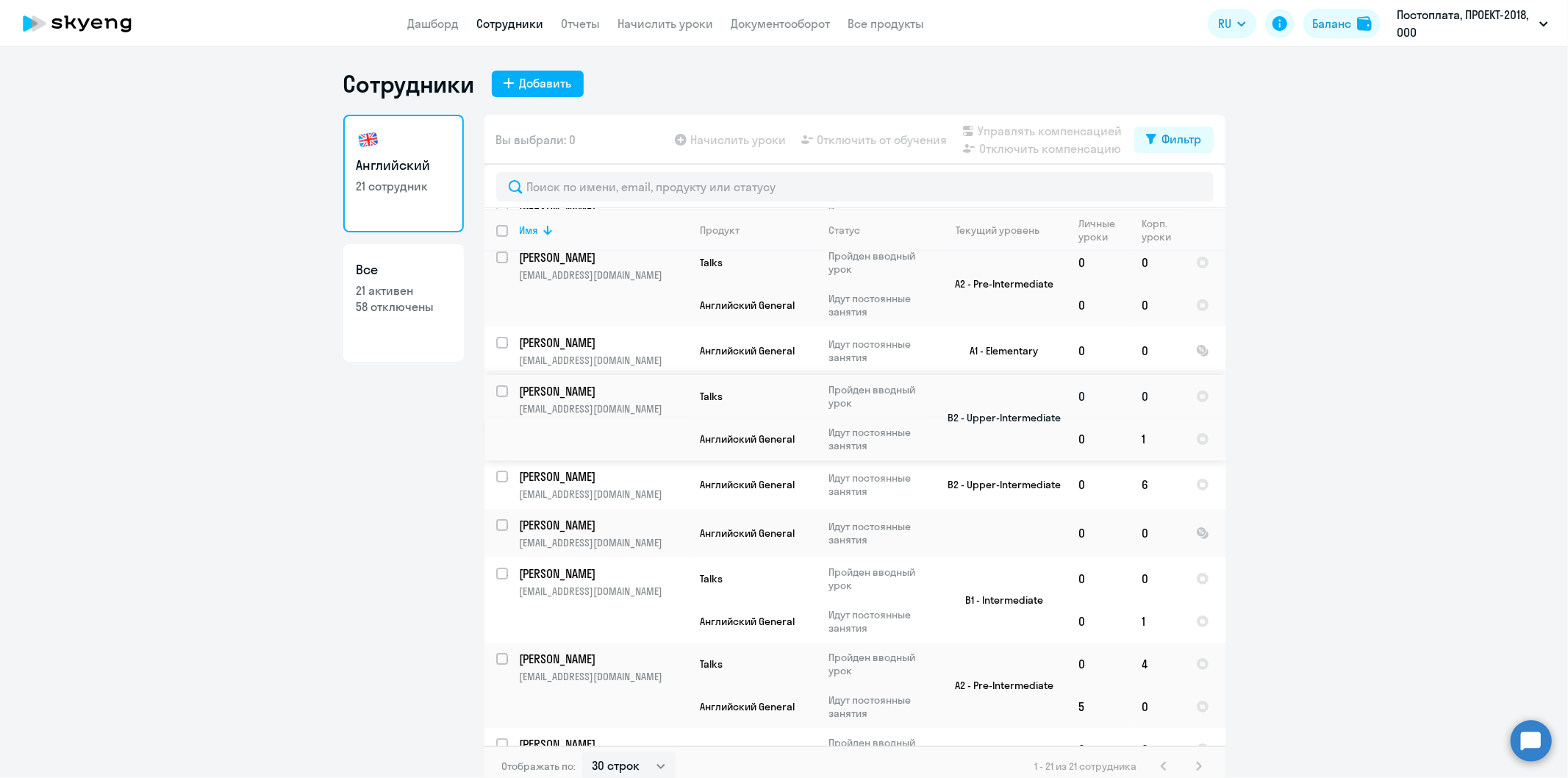
click at [606, 394] on p "[PERSON_NAME]" at bounding box center [603, 391] width 166 height 16
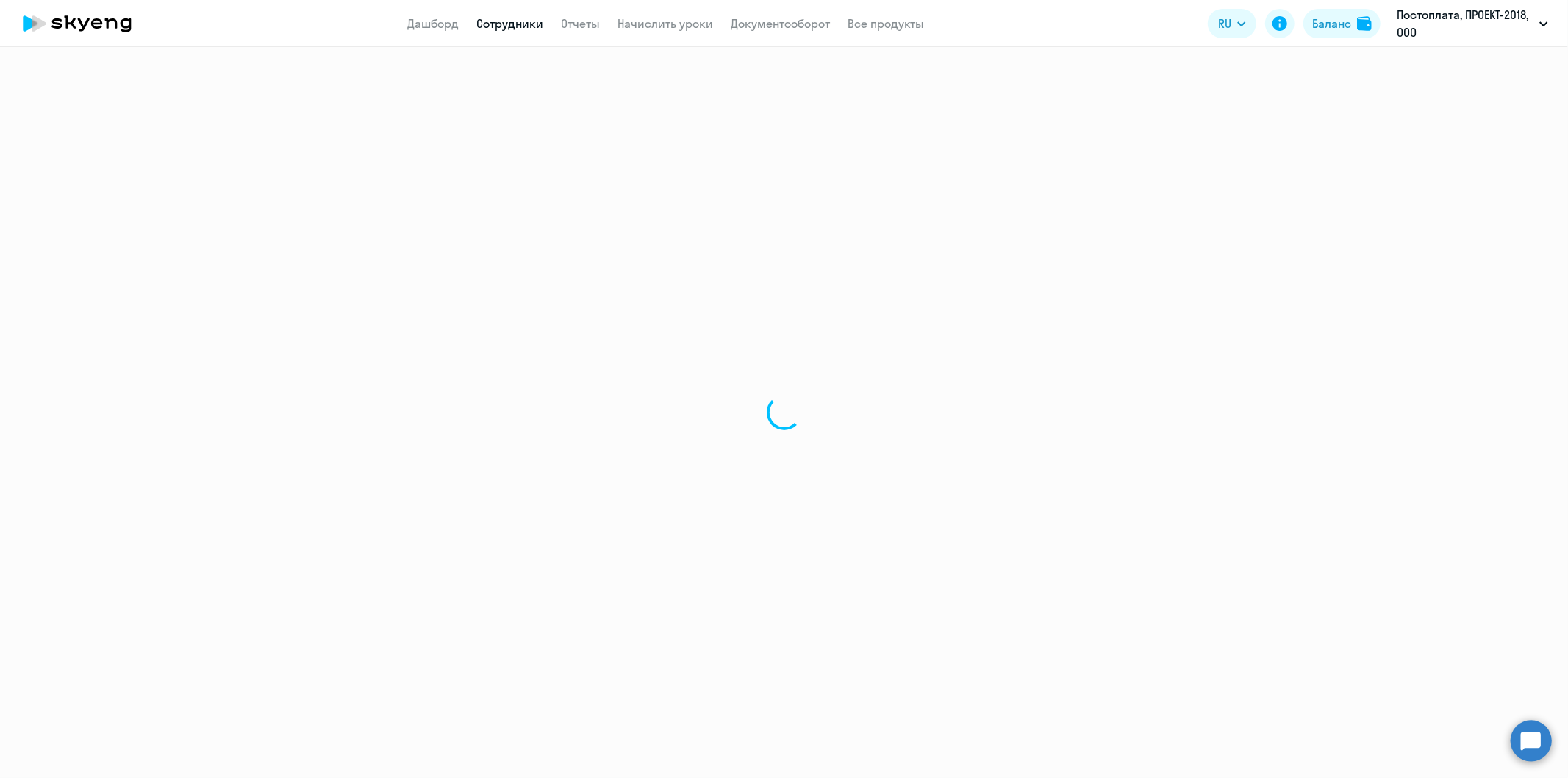
select select "english"
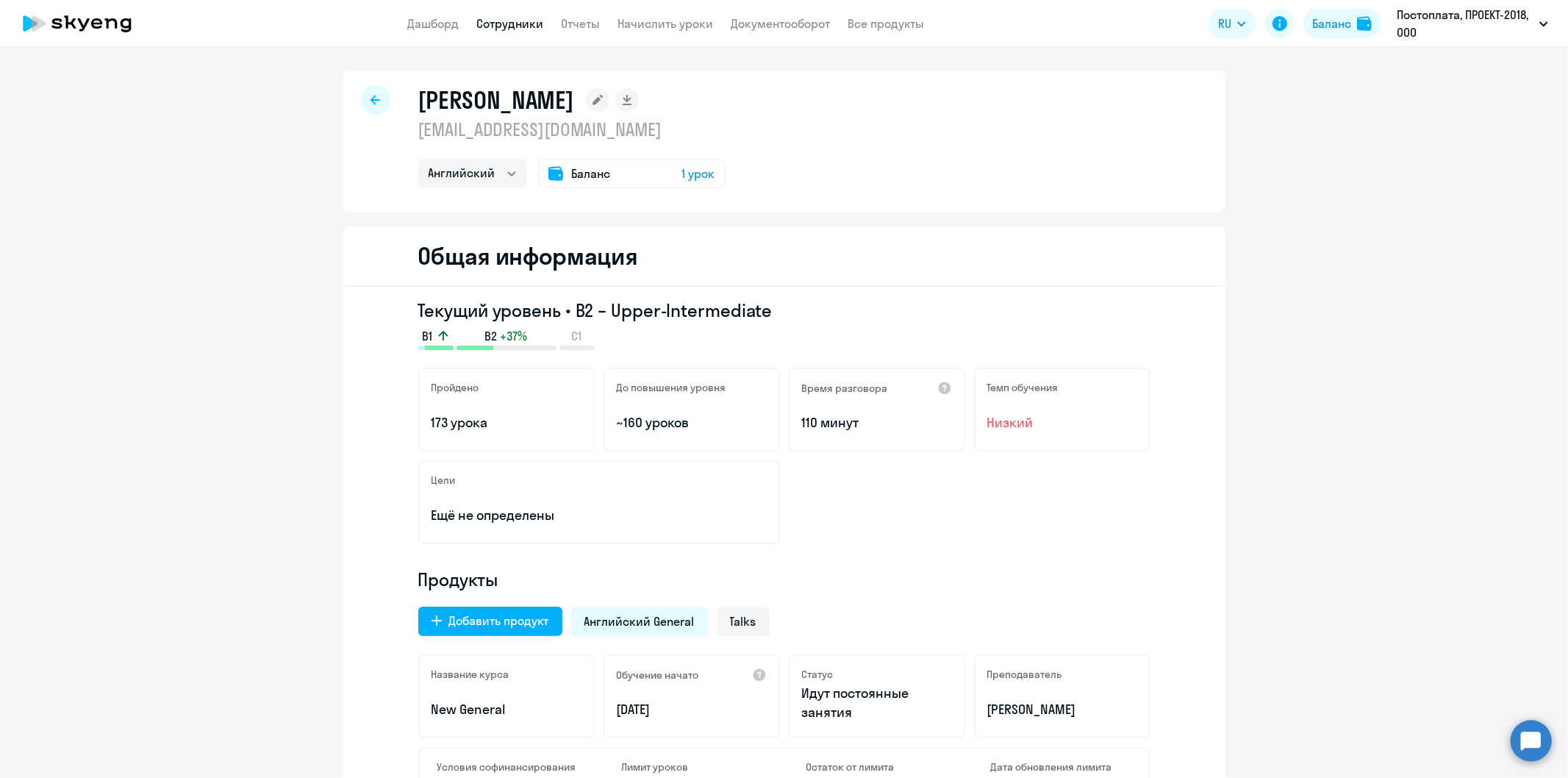
click at [435, 474] on h5 "Цели" at bounding box center [444, 480] width 24 height 14
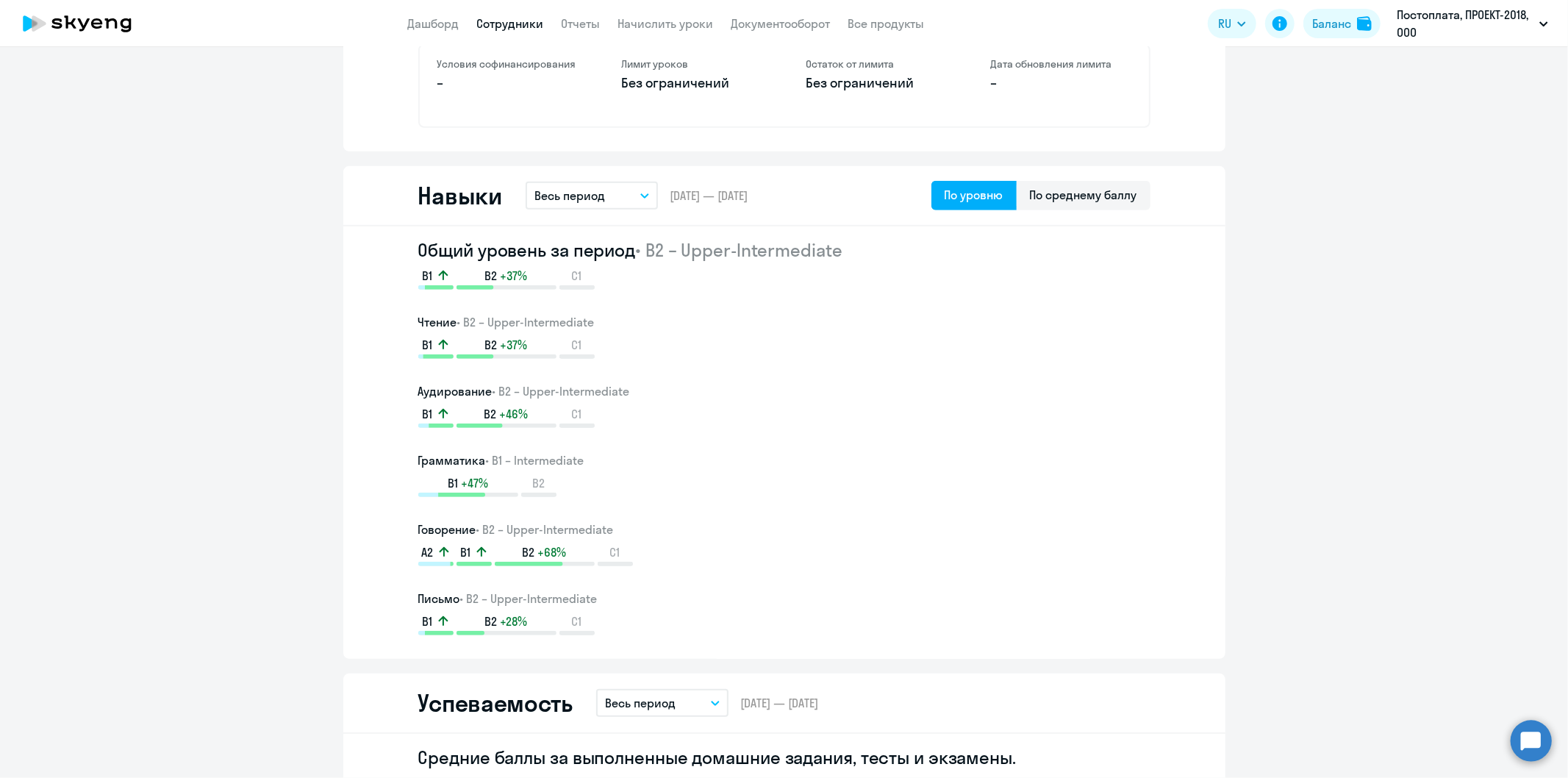
scroll to position [735, 0]
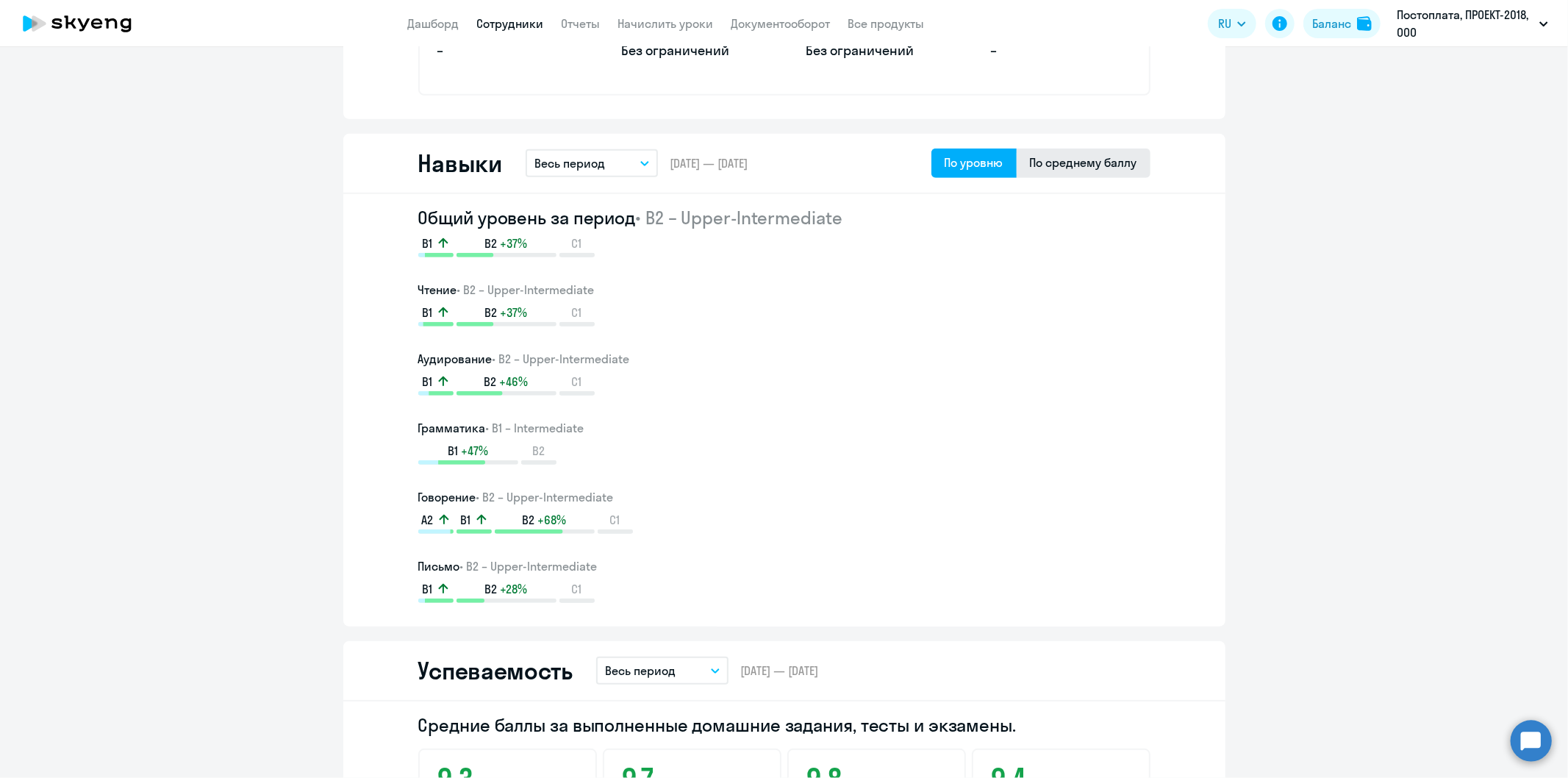
click at [1065, 167] on div "По среднему баллу" at bounding box center [1083, 162] width 108 height 18
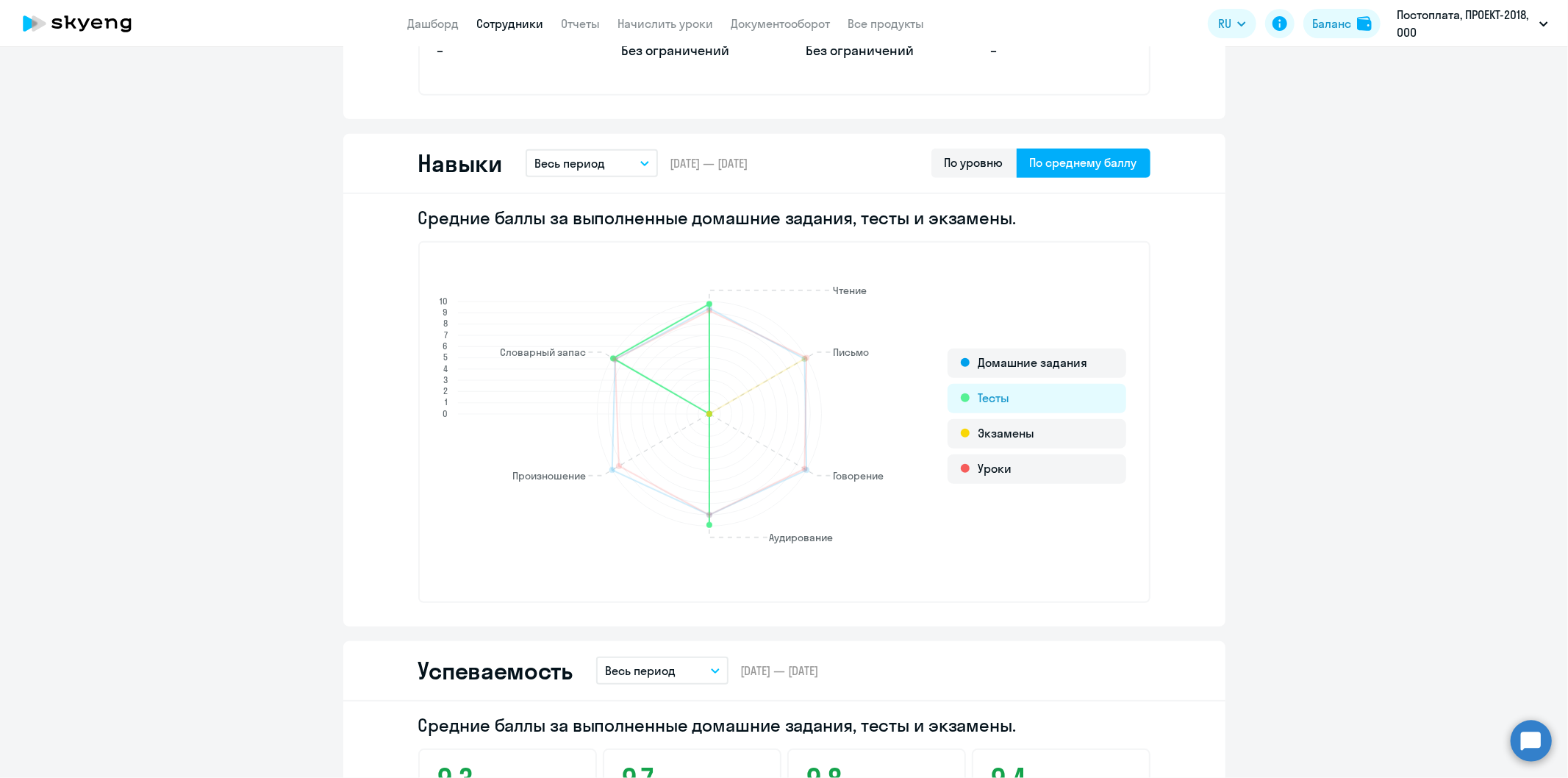
click at [988, 397] on div "Тесты" at bounding box center [1037, 398] width 178 height 29
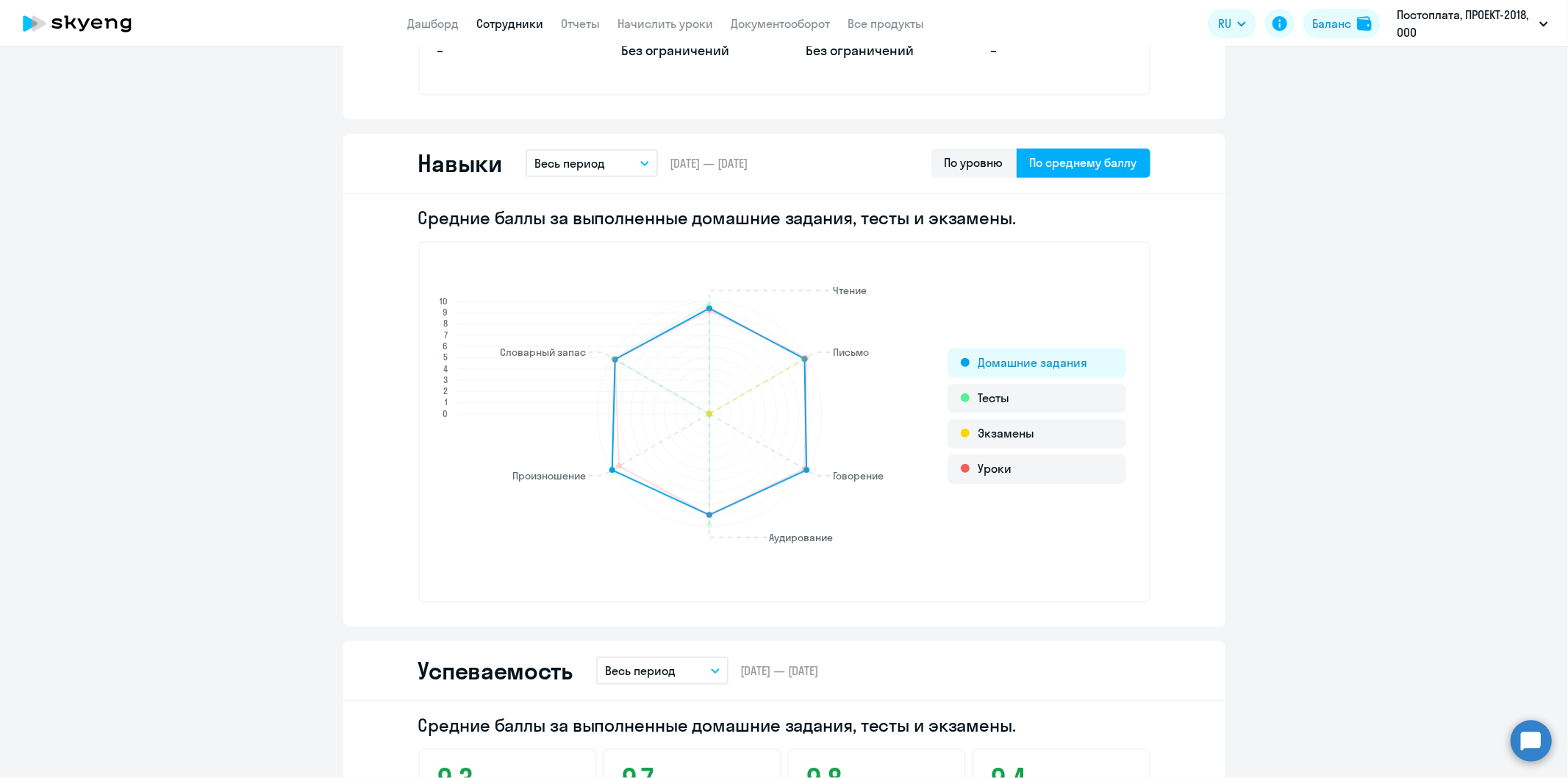
click at [1017, 350] on div "Домашние задания" at bounding box center [1037, 363] width 178 height 29
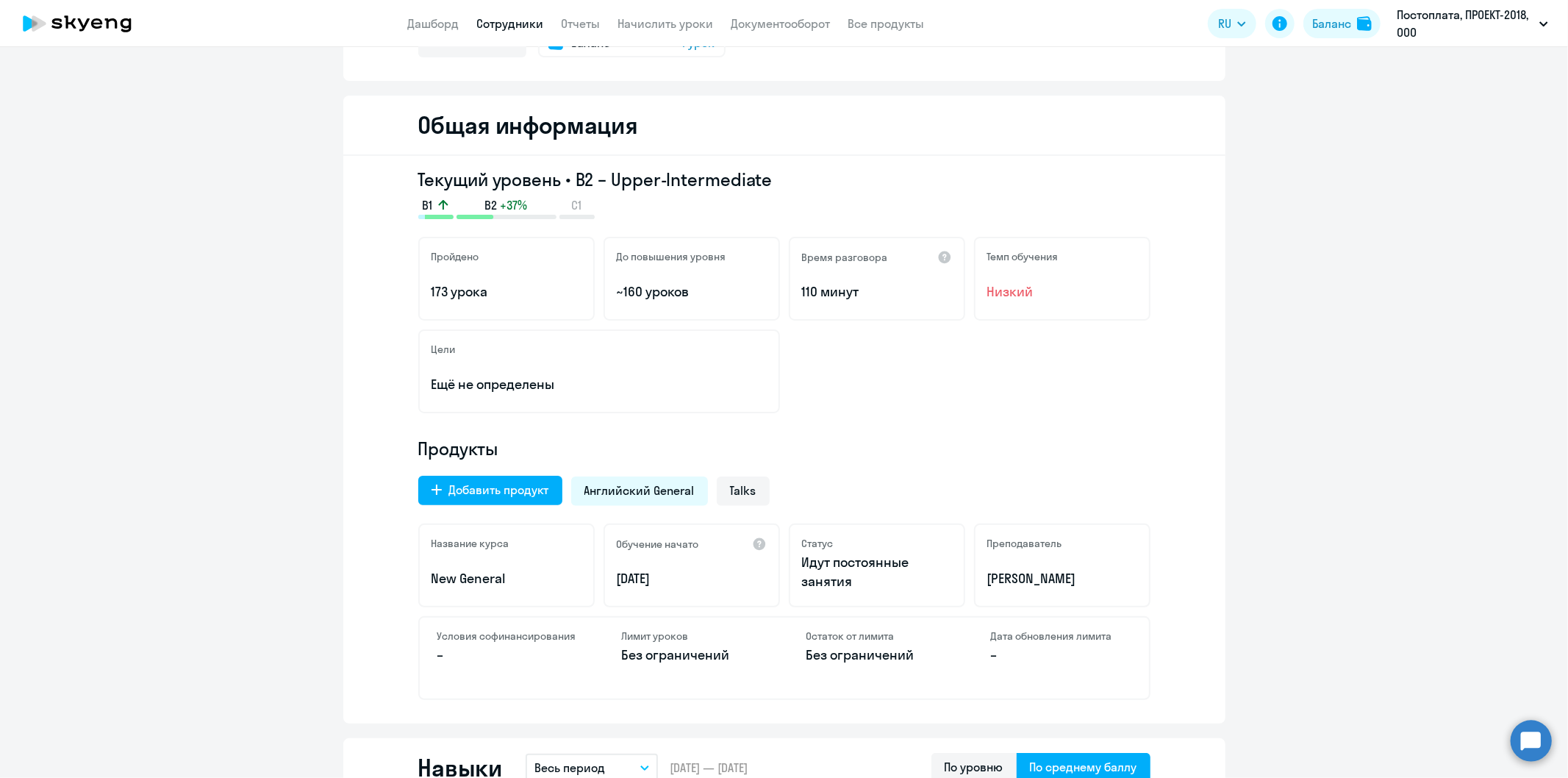
scroll to position [0, 0]
